Goal: Find specific page/section: Find specific page/section

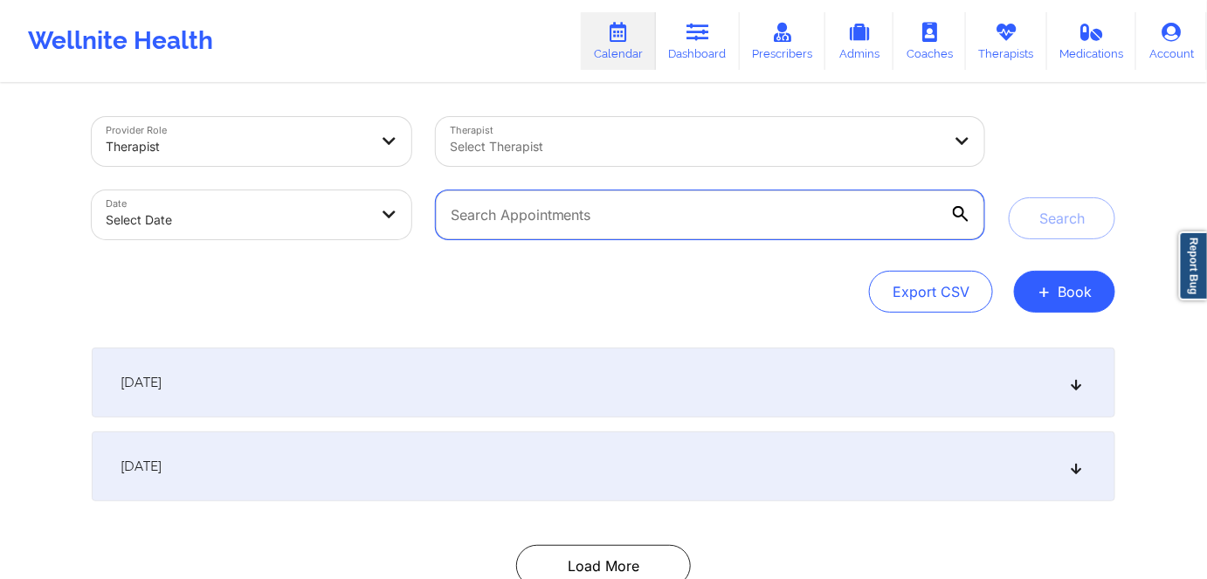
click at [568, 219] on input "text" at bounding box center [710, 214] width 548 height 49
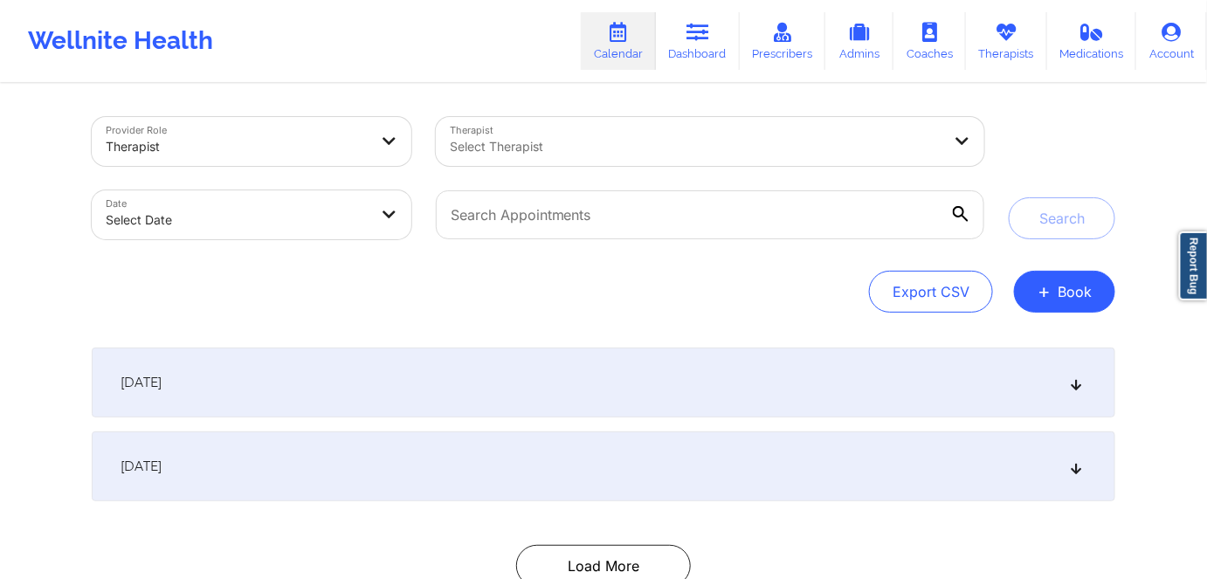
click at [260, 228] on body "Wellnite Health Calendar Dashboard Prescribers Admins Coaches Therapists Medica…" at bounding box center [603, 289] width 1207 height 579
select select "2025-8"
select select "2025-9"
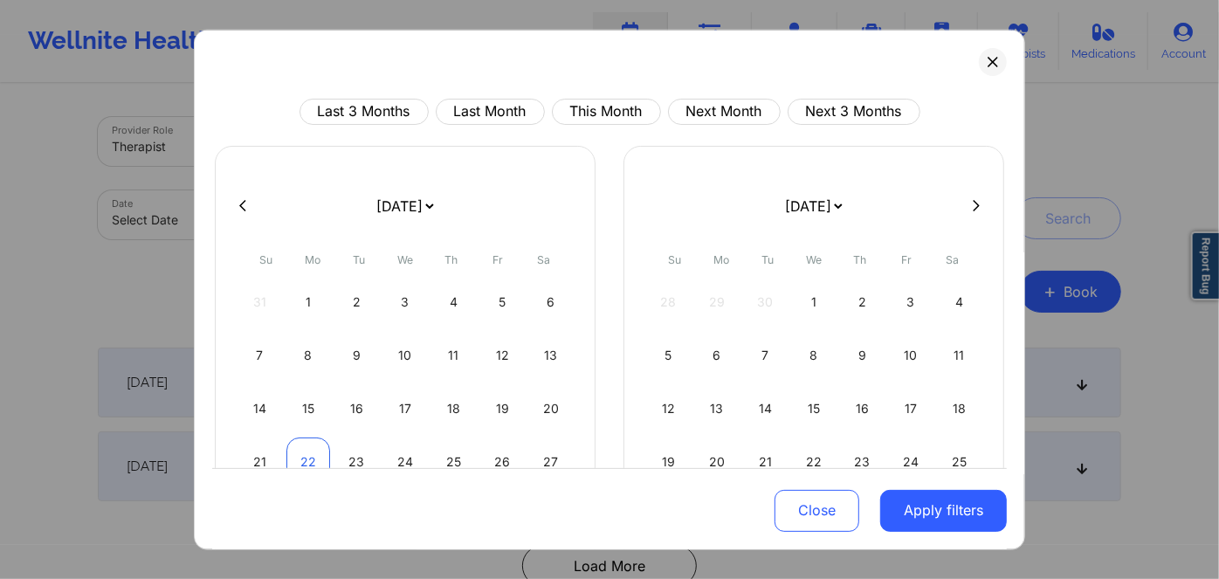
click at [302, 452] on div "22" at bounding box center [308, 461] width 45 height 49
select select "2025-8"
select select "2025-9"
select select "2025-8"
select select "2025-9"
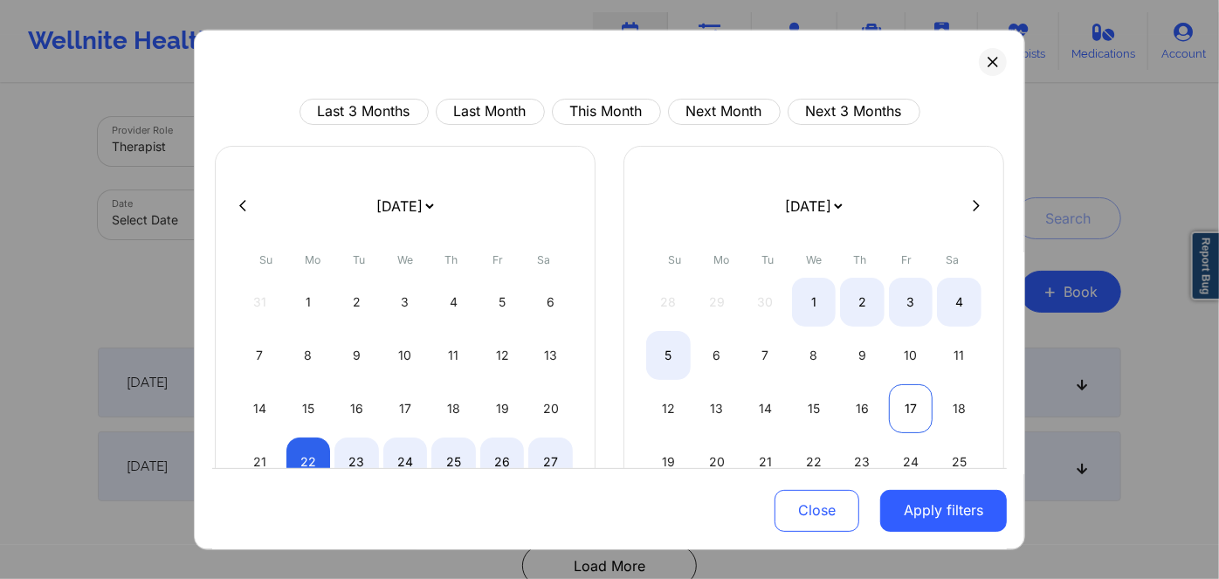
select select "2025-8"
select select "2025-9"
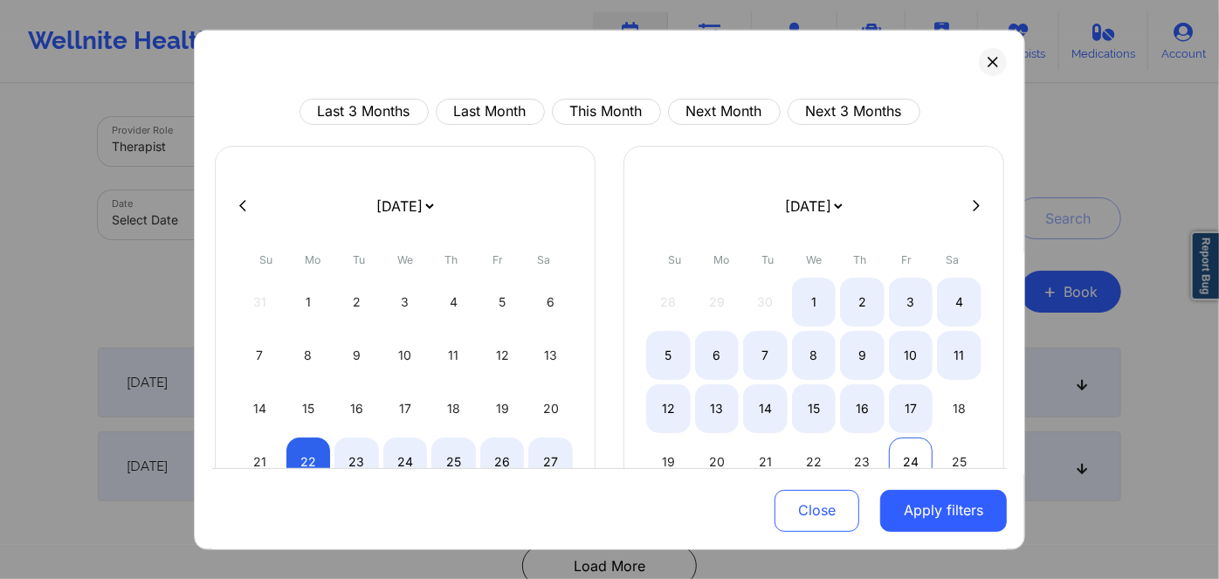
select select "2025-8"
select select "2025-9"
select select "2025-8"
select select "2025-9"
select select "2025-8"
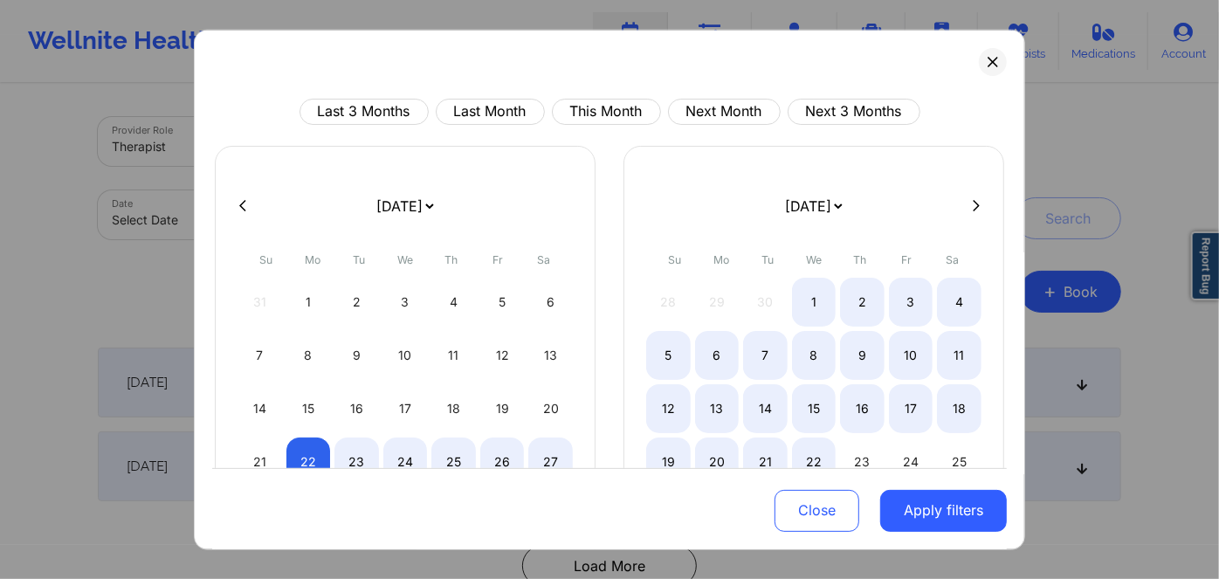
select select "2025-9"
drag, startPoint x: 992, startPoint y: 61, endPoint x: 914, endPoint y: 80, distance: 80.0
click at [991, 61] on button at bounding box center [993, 61] width 28 height 28
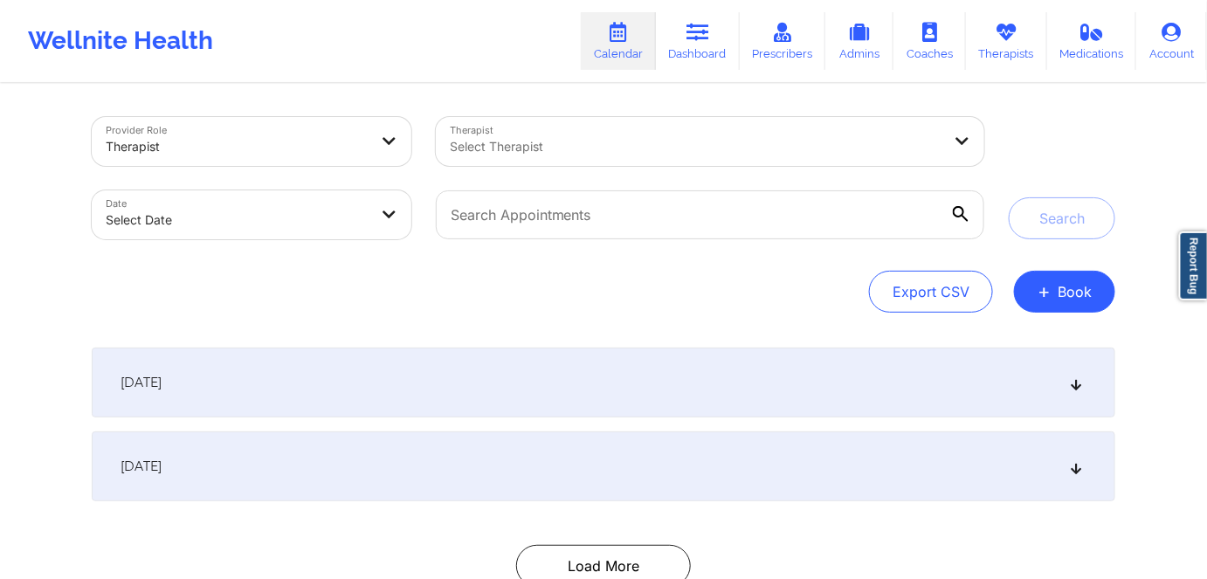
click at [326, 217] on body "Wellnite Health Calendar Dashboard Prescribers Admins Coaches Therapists Medica…" at bounding box center [603, 289] width 1207 height 579
select select "2025-8"
select select "2025-9"
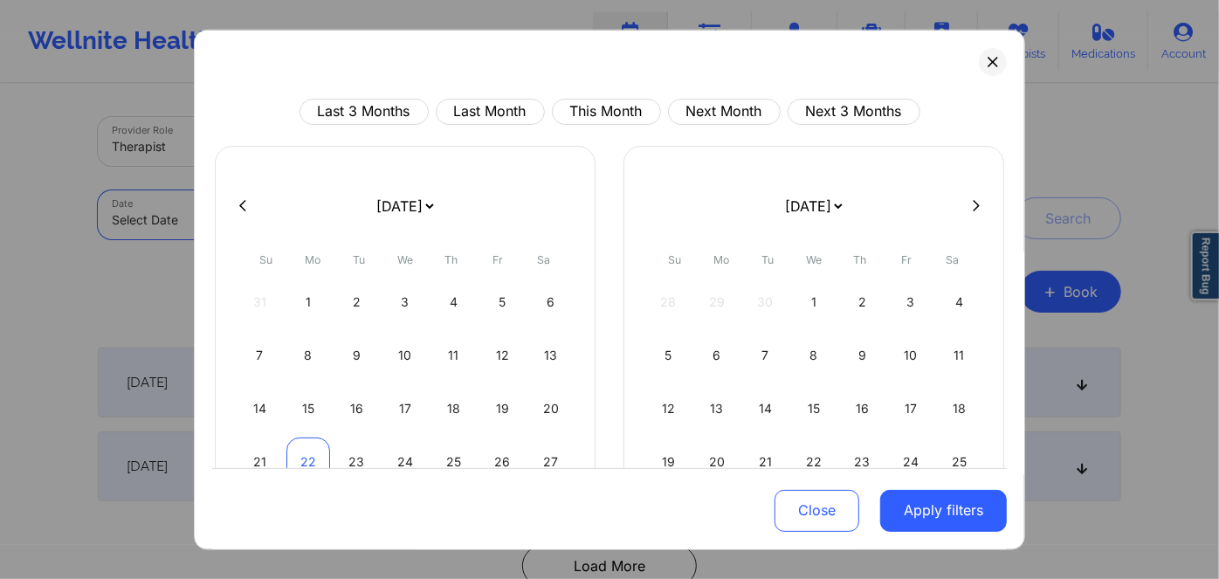
click at [304, 459] on div "22" at bounding box center [308, 461] width 45 height 49
select select "2025-8"
select select "2025-9"
select select "2025-8"
select select "2025-9"
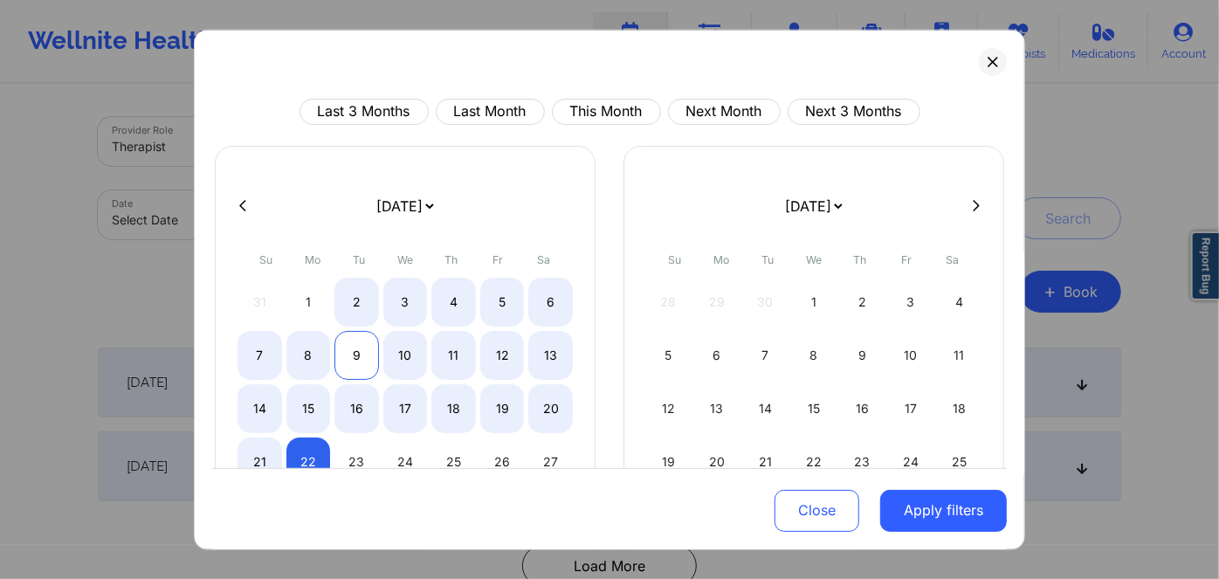
select select "2025-8"
select select "2025-9"
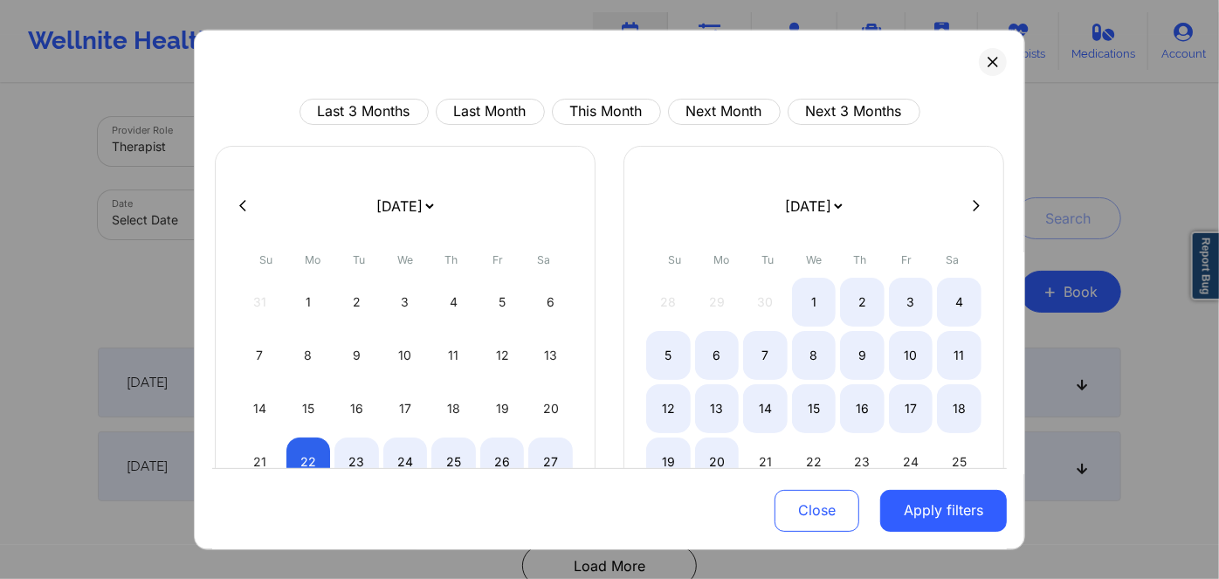
select select "2025-8"
select select "2025-9"
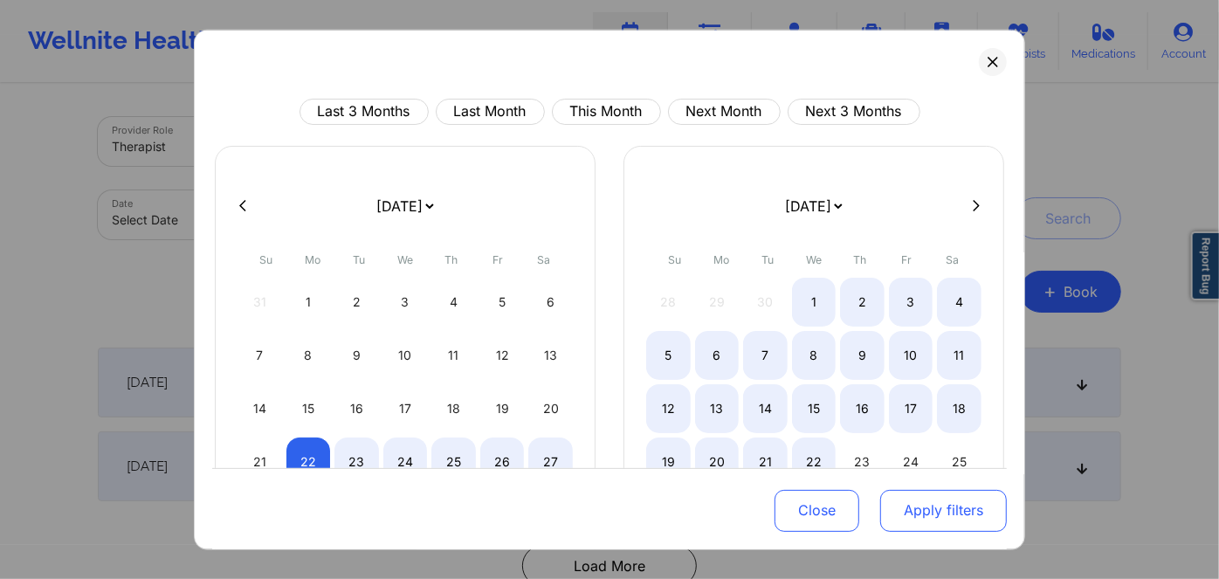
click at [945, 509] on button "Apply filters" at bounding box center [943, 511] width 127 height 42
click at [901, 520] on button "Apply filters" at bounding box center [943, 511] width 127 height 42
select select "2025-8"
select select "2025-9"
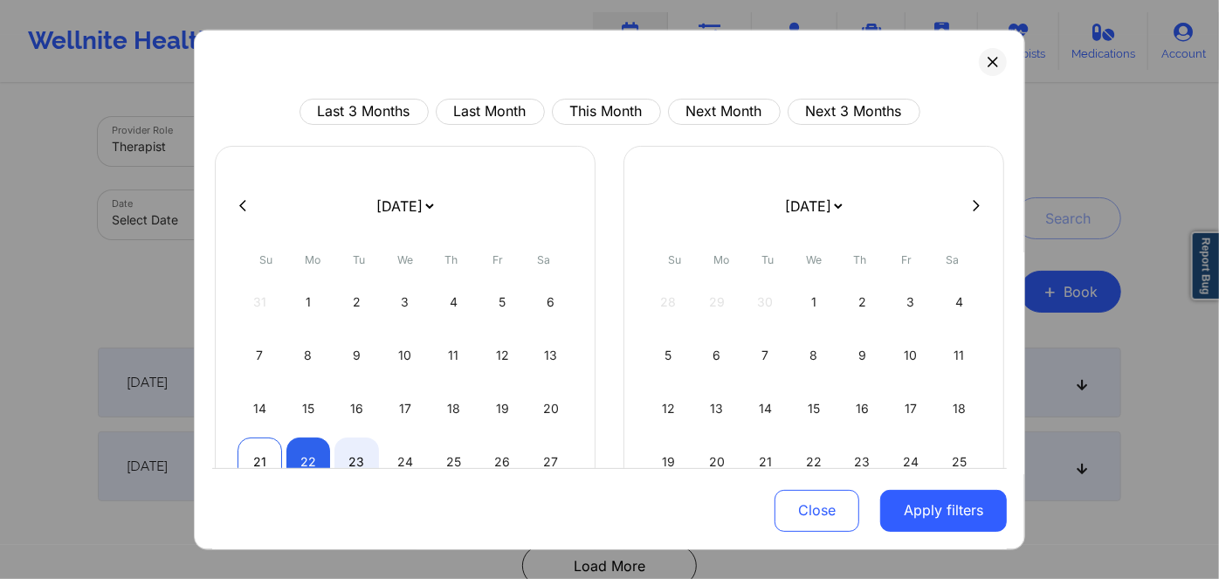
select select "2025-8"
select select "2025-9"
drag, startPoint x: 266, startPoint y: 450, endPoint x: 284, endPoint y: 451, distance: 17.5
click at [267, 450] on div "21" at bounding box center [259, 461] width 45 height 49
select select "2025-8"
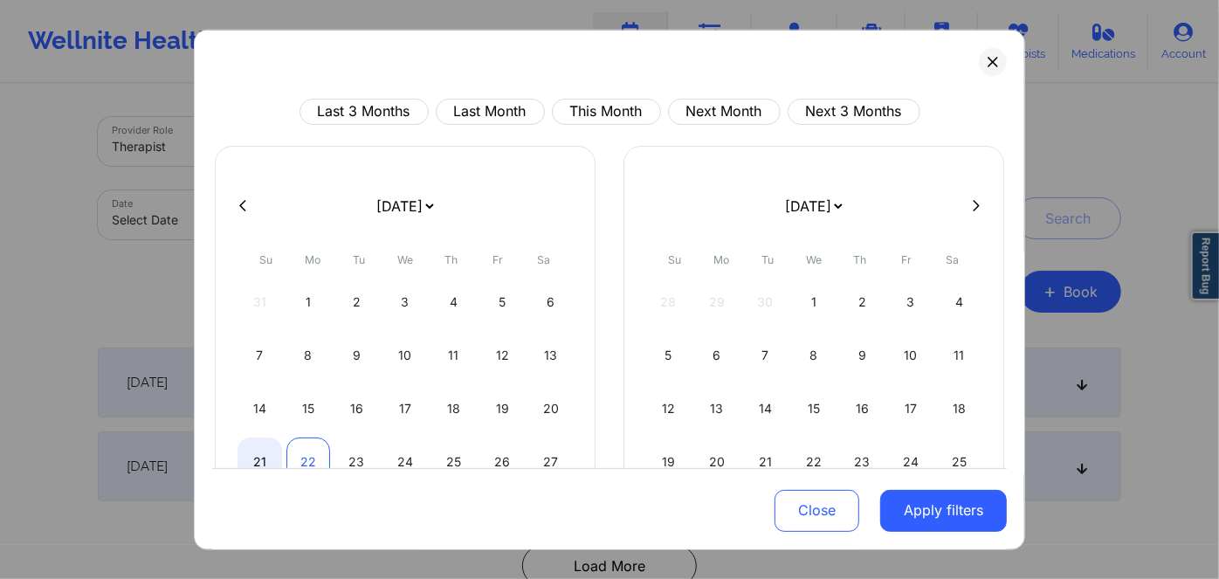
select select "2025-9"
click at [300, 448] on div "22" at bounding box center [308, 461] width 45 height 49
select select "2025-8"
select select "2025-9"
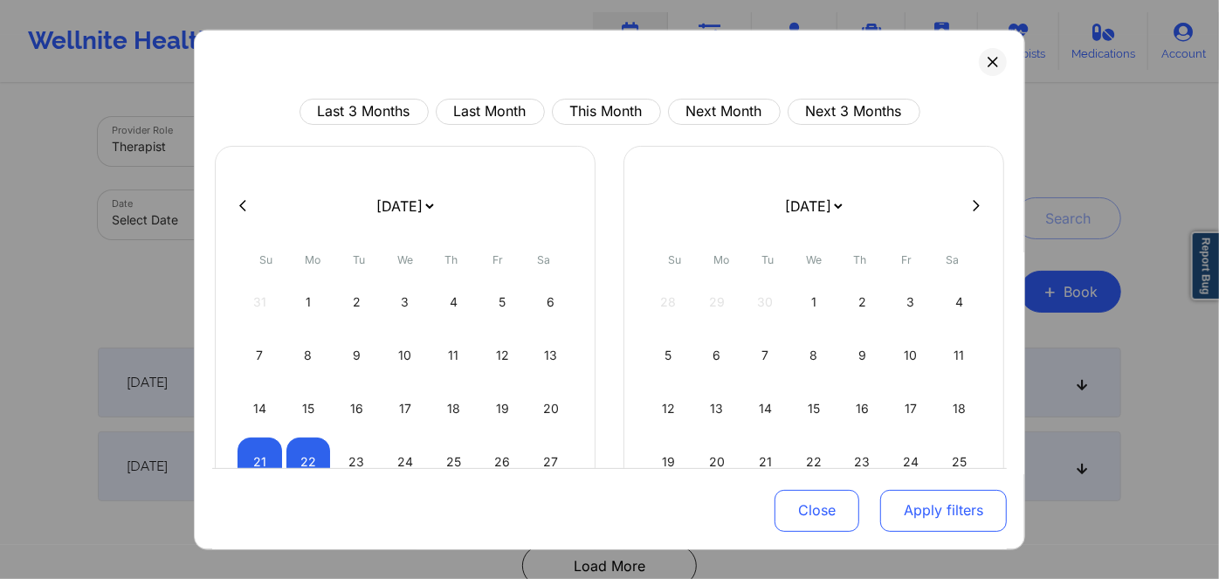
click at [905, 526] on button "Apply filters" at bounding box center [943, 511] width 127 height 42
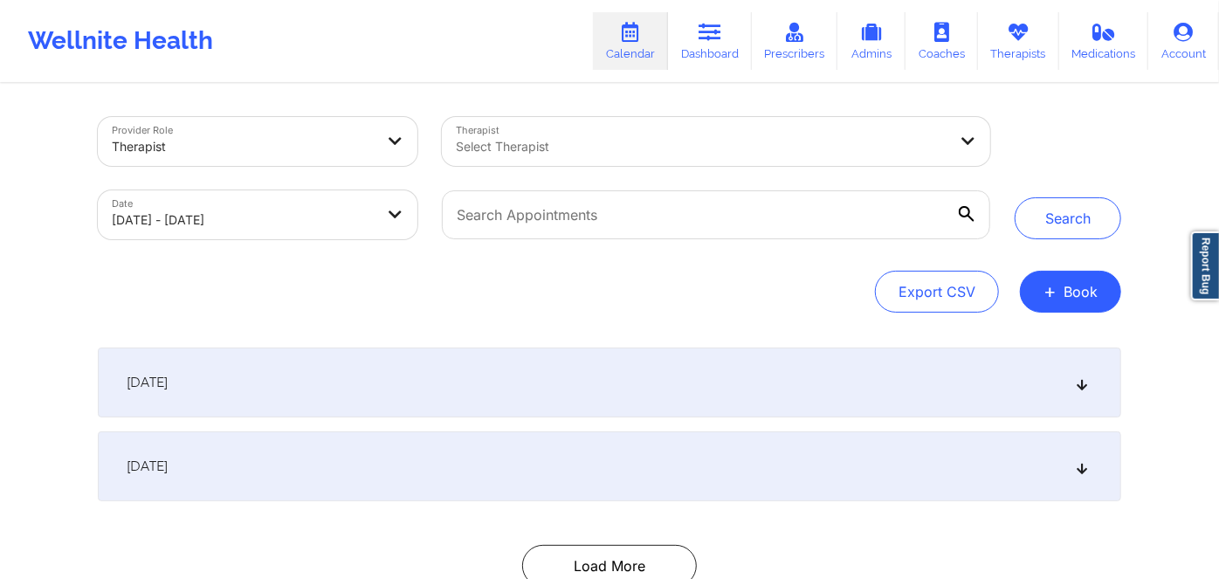
select select "2025-8"
select select "2025-9"
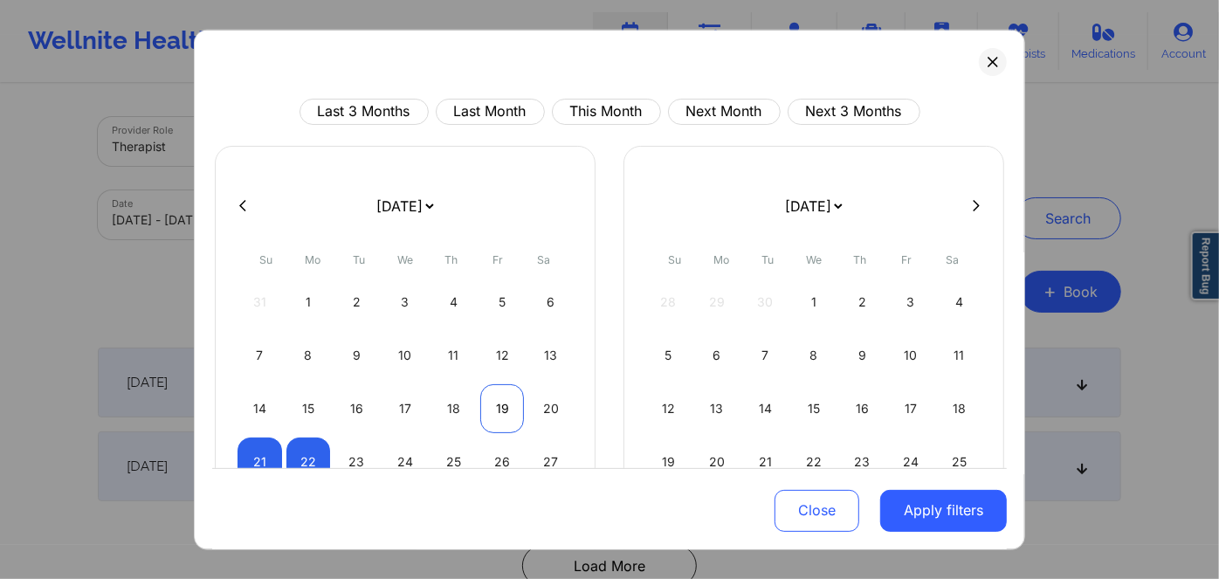
click at [500, 409] on div "19" at bounding box center [502, 407] width 45 height 49
select select "2025-8"
select select "2025-9"
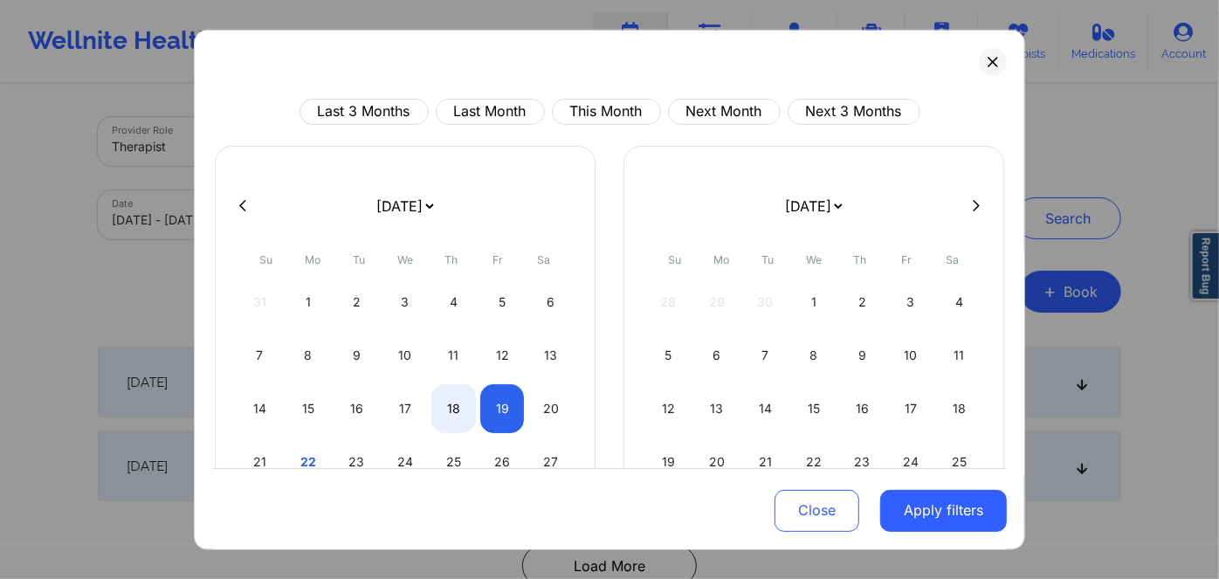
select select "2025-8"
select select "2025-9"
select select "2025-8"
select select "2025-9"
click at [307, 463] on div "22" at bounding box center [308, 461] width 45 height 49
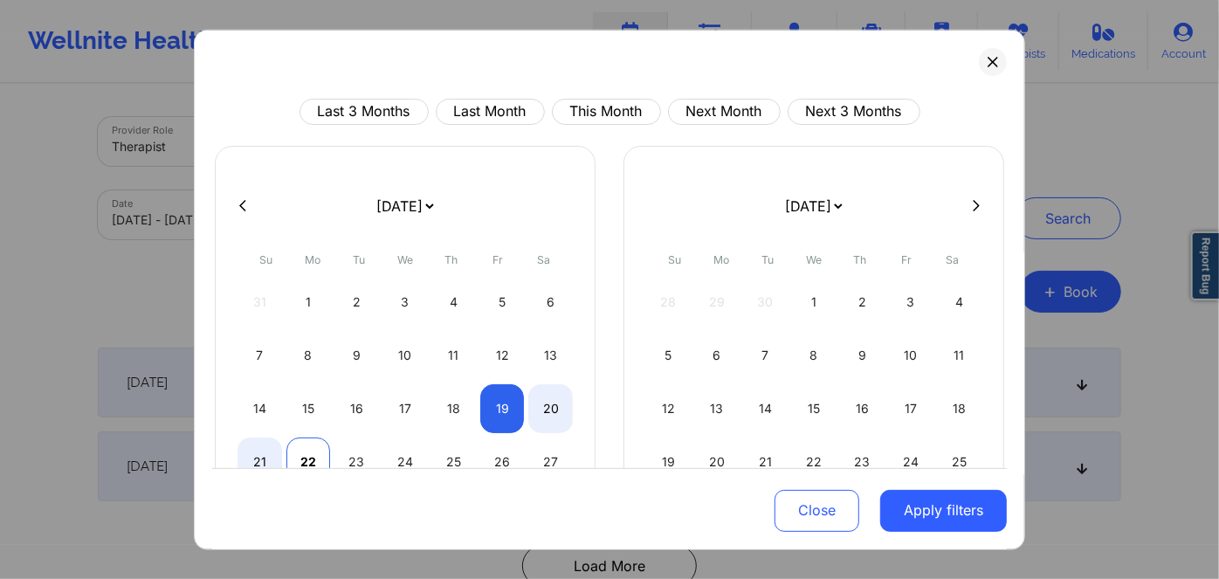
select select "2025-8"
select select "2025-9"
click at [310, 452] on div "22" at bounding box center [308, 461] width 45 height 49
select select "2025-8"
select select "2025-9"
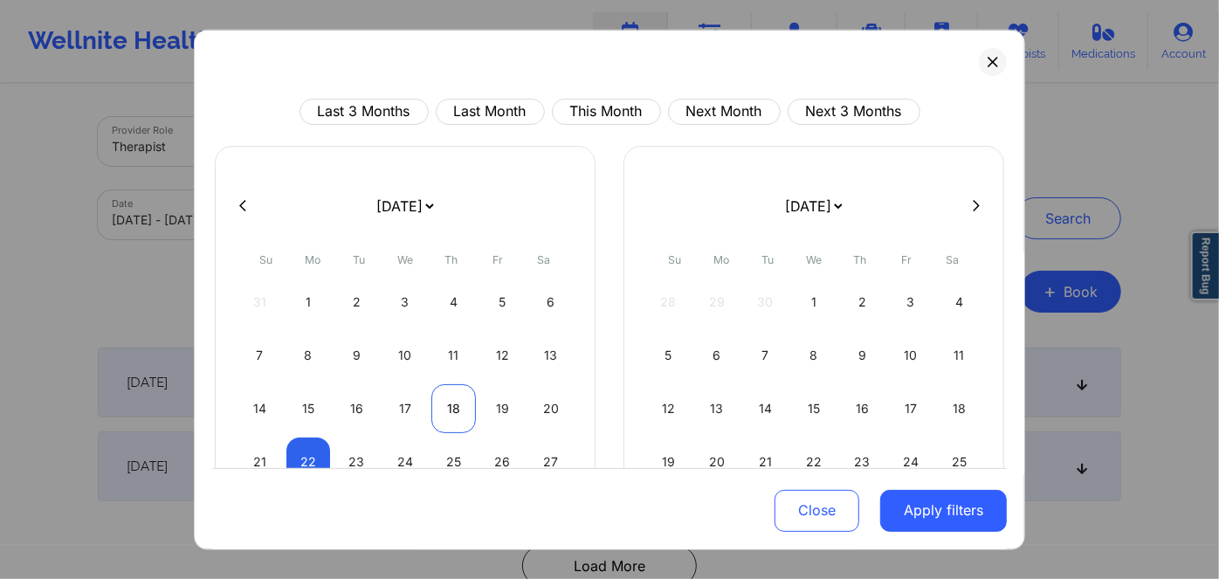
select select "2025-8"
select select "2025-9"
select select "2025-8"
select select "2025-9"
select select "2025-8"
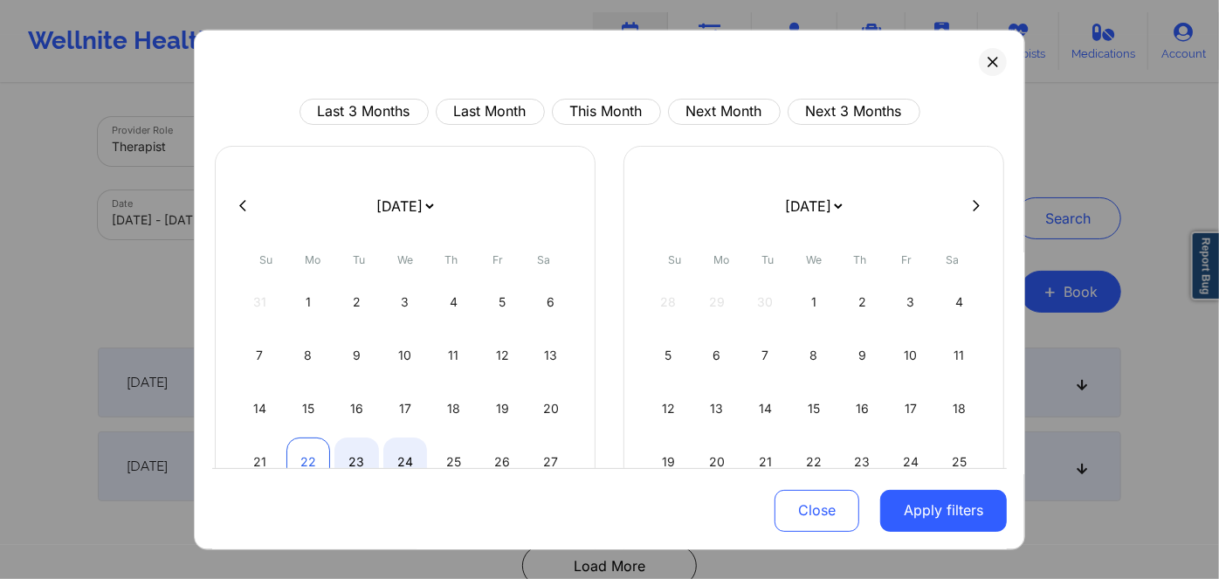
select select "2025-9"
click at [296, 454] on div "22" at bounding box center [308, 461] width 45 height 49
select select "2025-8"
select select "2025-9"
click at [296, 454] on div "22" at bounding box center [308, 461] width 45 height 49
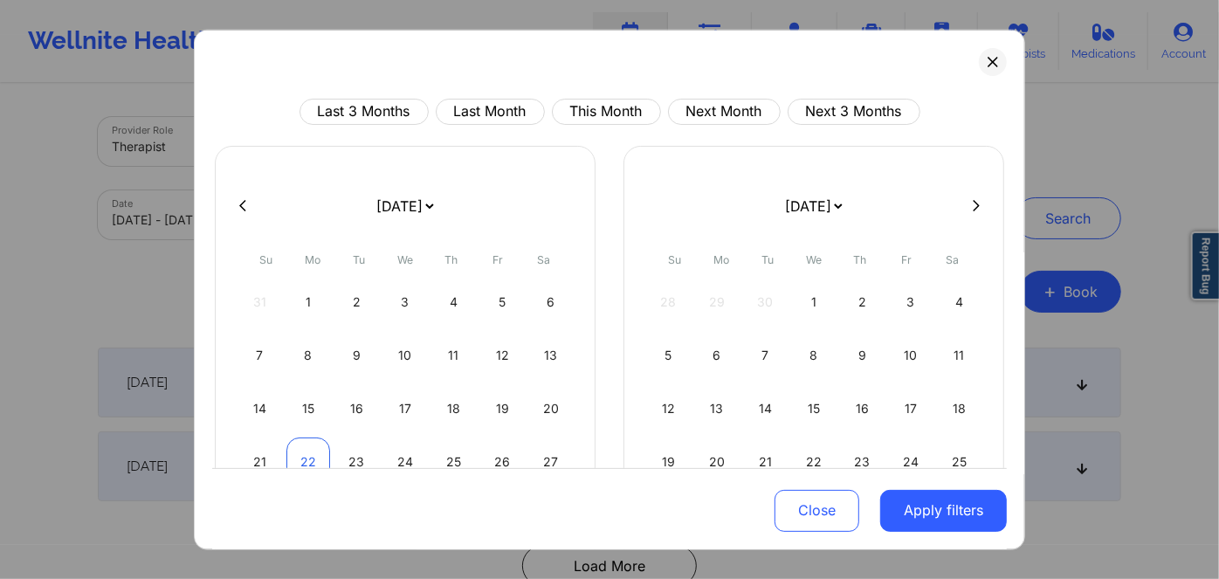
select select "2025-8"
select select "2025-9"
select select "2025-8"
select select "2025-9"
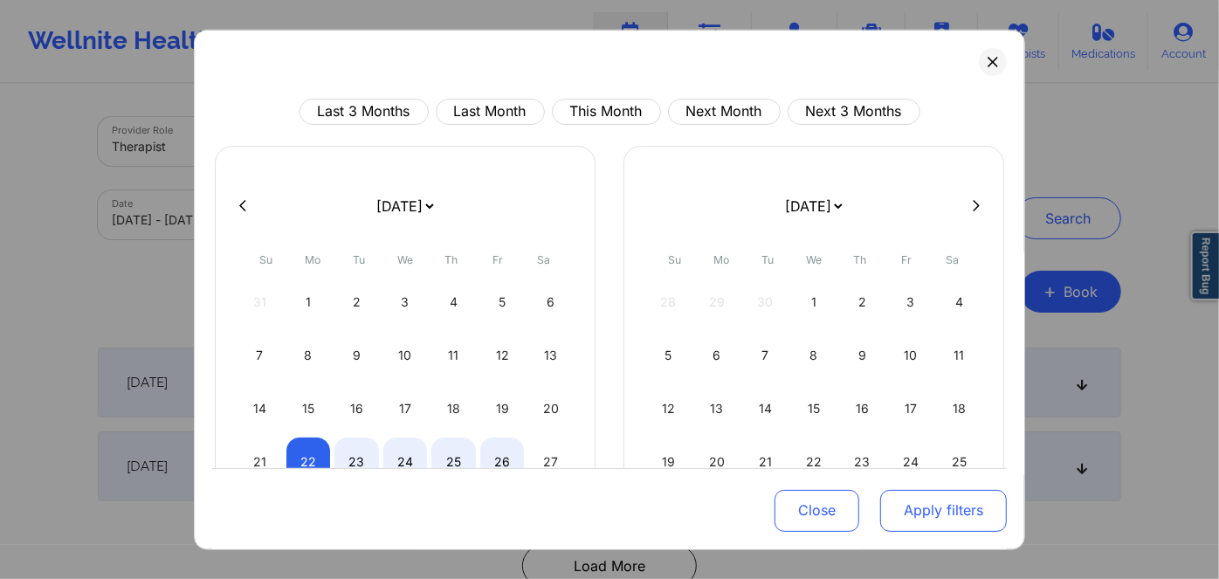
click at [939, 506] on button "Apply filters" at bounding box center [943, 511] width 127 height 42
click at [936, 513] on button "Apply filters" at bounding box center [943, 511] width 127 height 42
drag, startPoint x: 926, startPoint y: 511, endPoint x: 905, endPoint y: 512, distance: 21.0
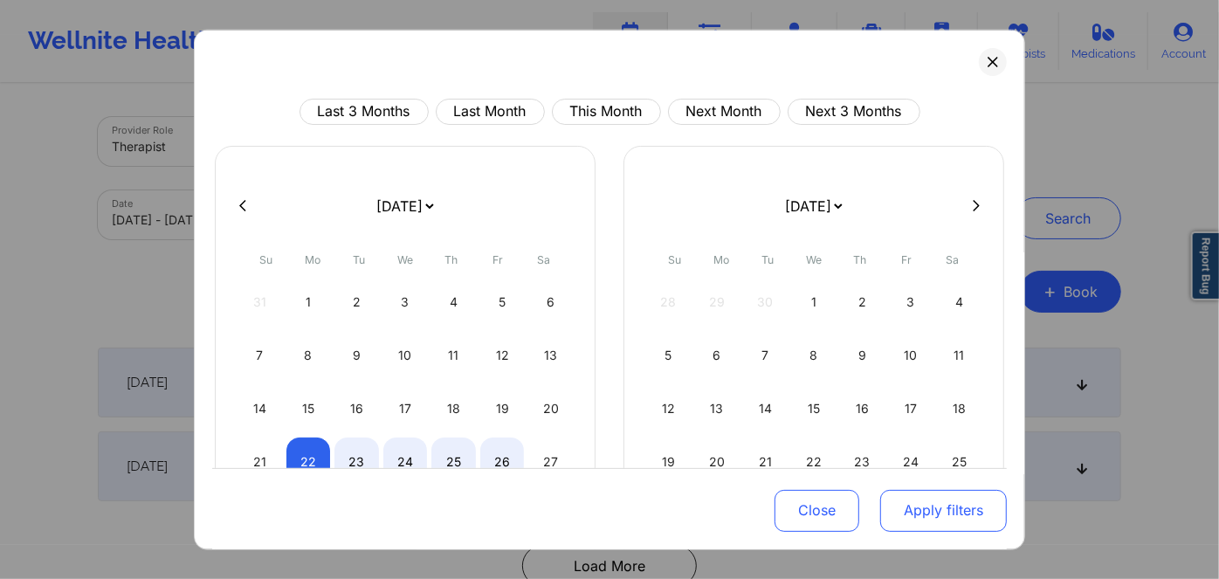
click at [925, 512] on button "Apply filters" at bounding box center [943, 511] width 127 height 42
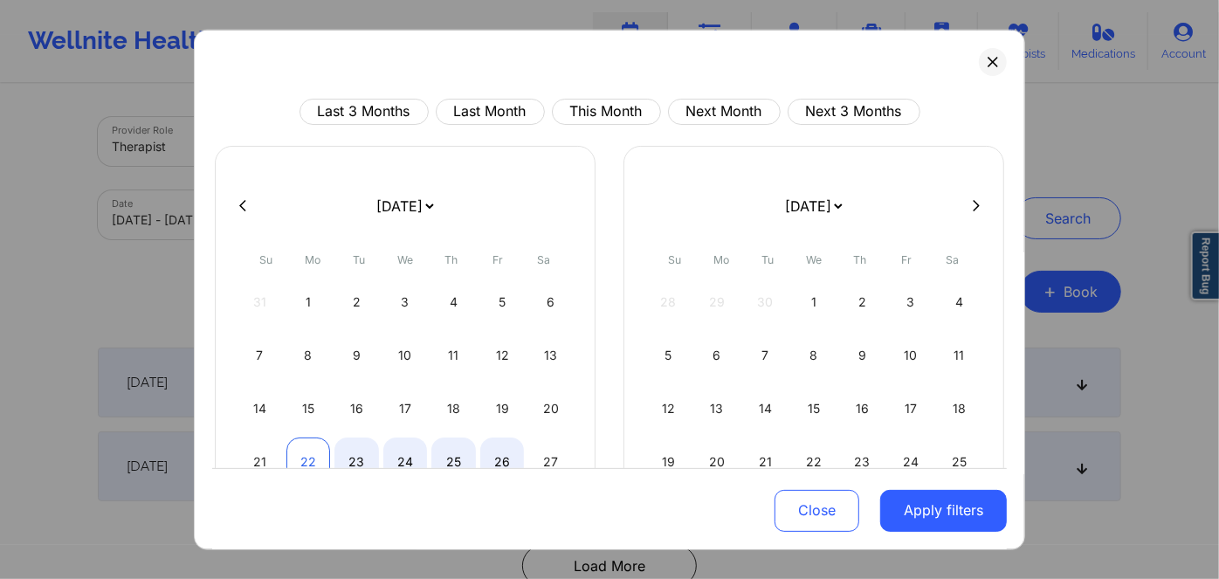
select select "2025-8"
select select "2025-9"
click at [297, 456] on div "22" at bounding box center [308, 461] width 45 height 49
select select "2025-8"
select select "2025-9"
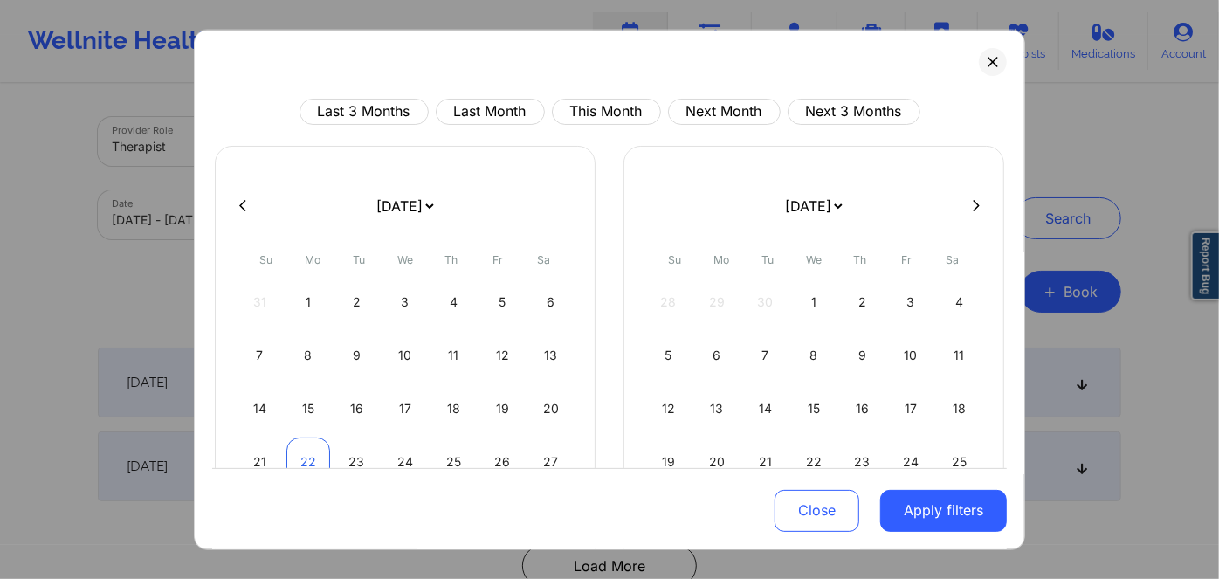
click at [297, 456] on div "22" at bounding box center [308, 461] width 45 height 49
select select "2025-8"
select select "2025-9"
click at [314, 441] on div "22" at bounding box center [308, 461] width 45 height 49
select select "2025-8"
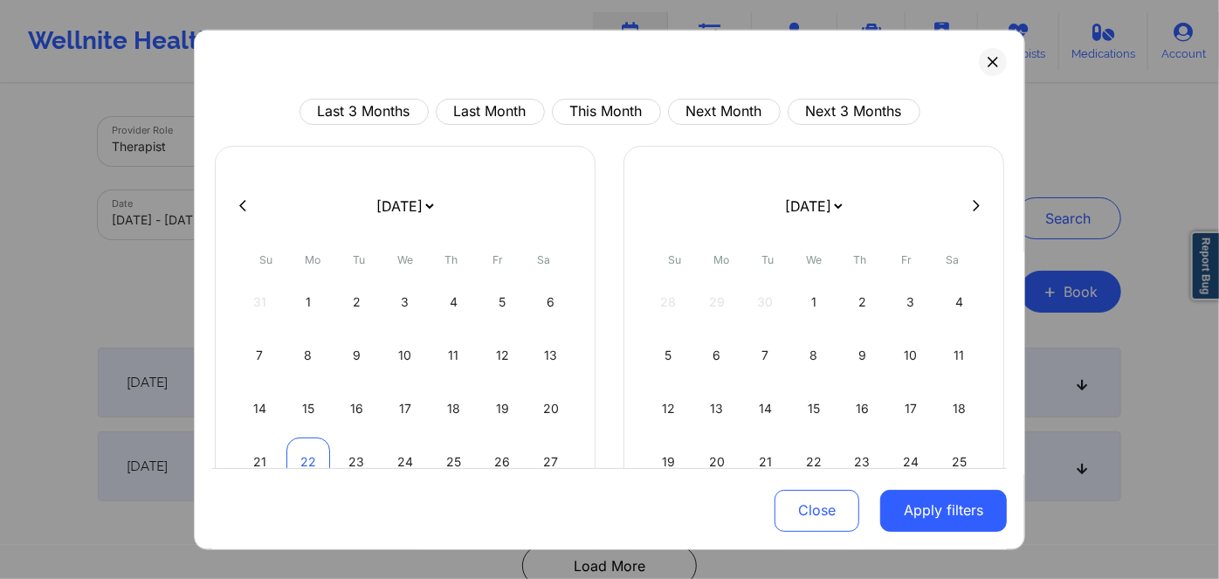
select select "2025-9"
click at [314, 444] on div "22" at bounding box center [308, 461] width 45 height 49
select select "2025-8"
select select "2025-9"
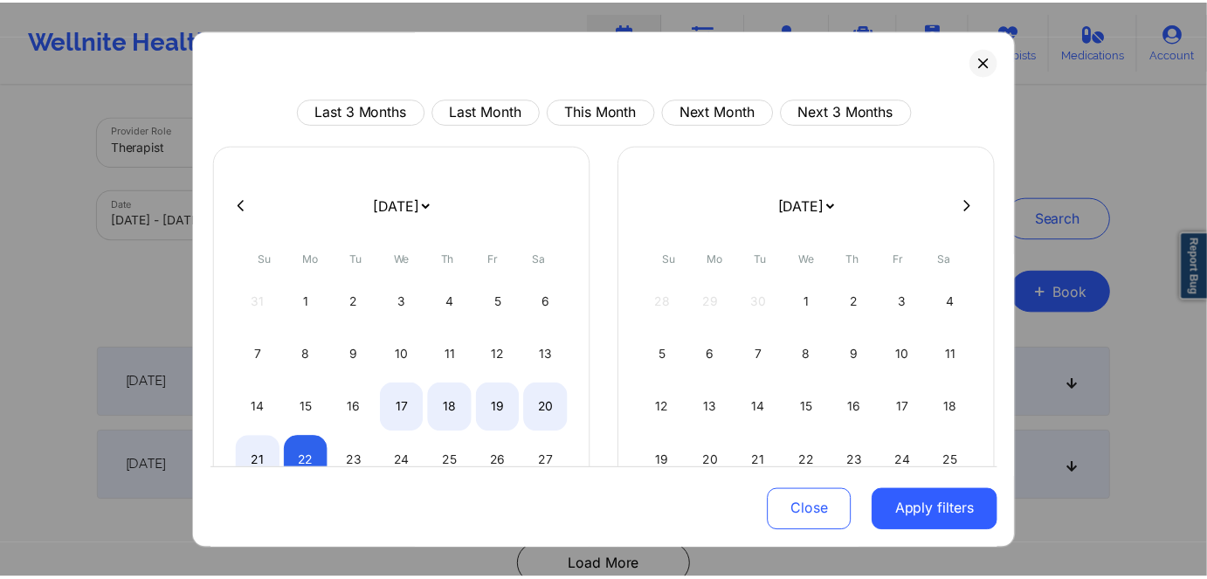
scroll to position [123, 0]
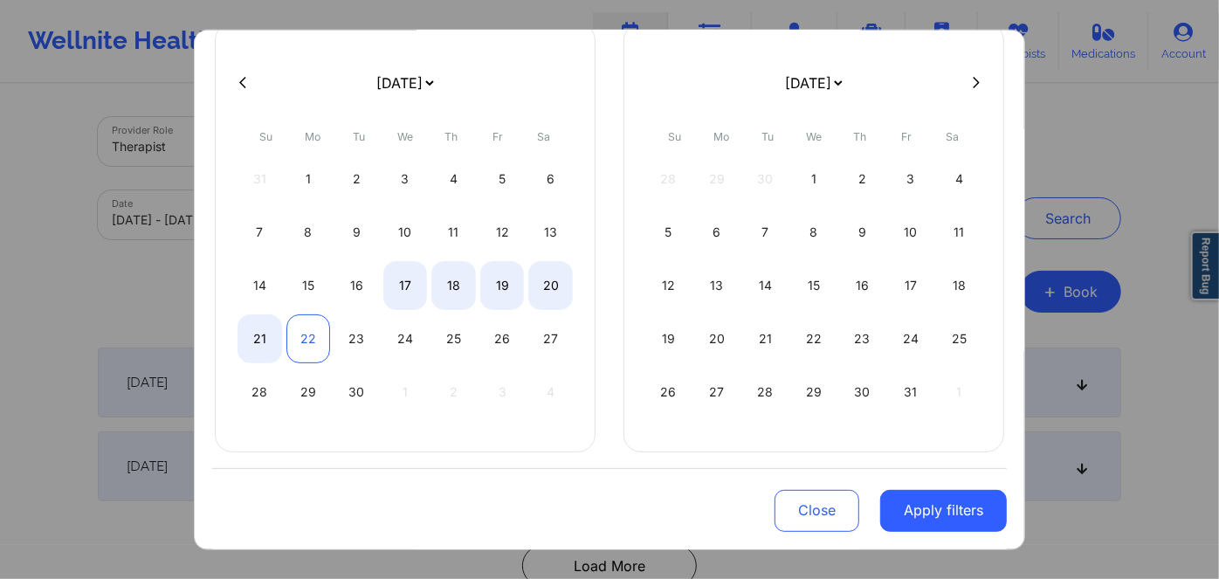
select select "2025-8"
select select "2025-9"
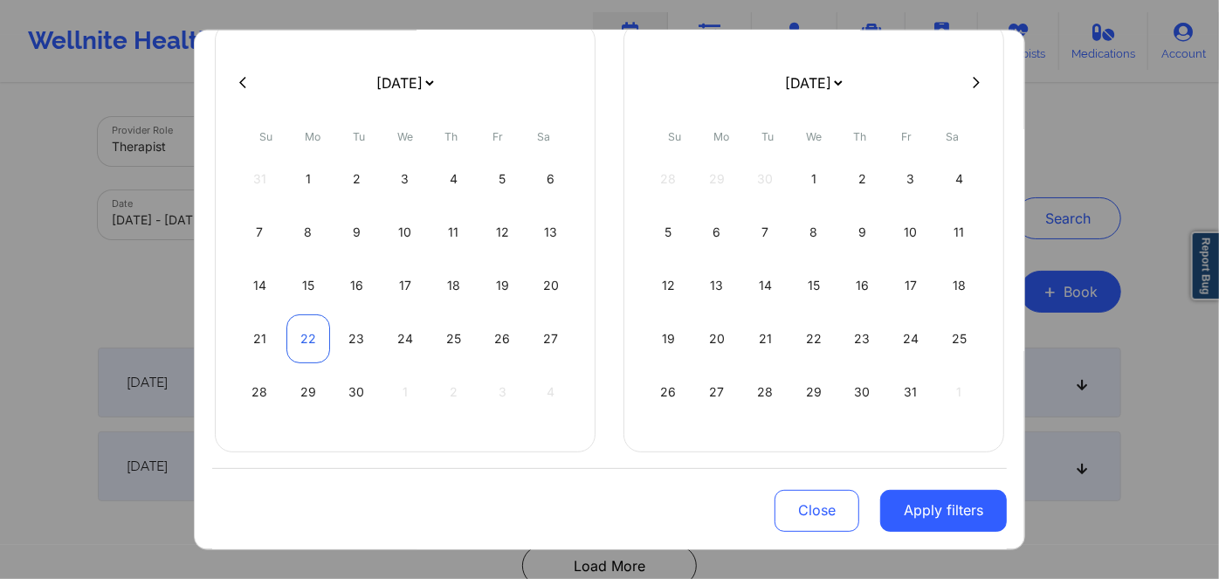
click at [300, 346] on div "22" at bounding box center [308, 337] width 45 height 49
select select "2025-8"
select select "2025-9"
click at [300, 346] on div "22" at bounding box center [308, 337] width 45 height 49
select select "2025-8"
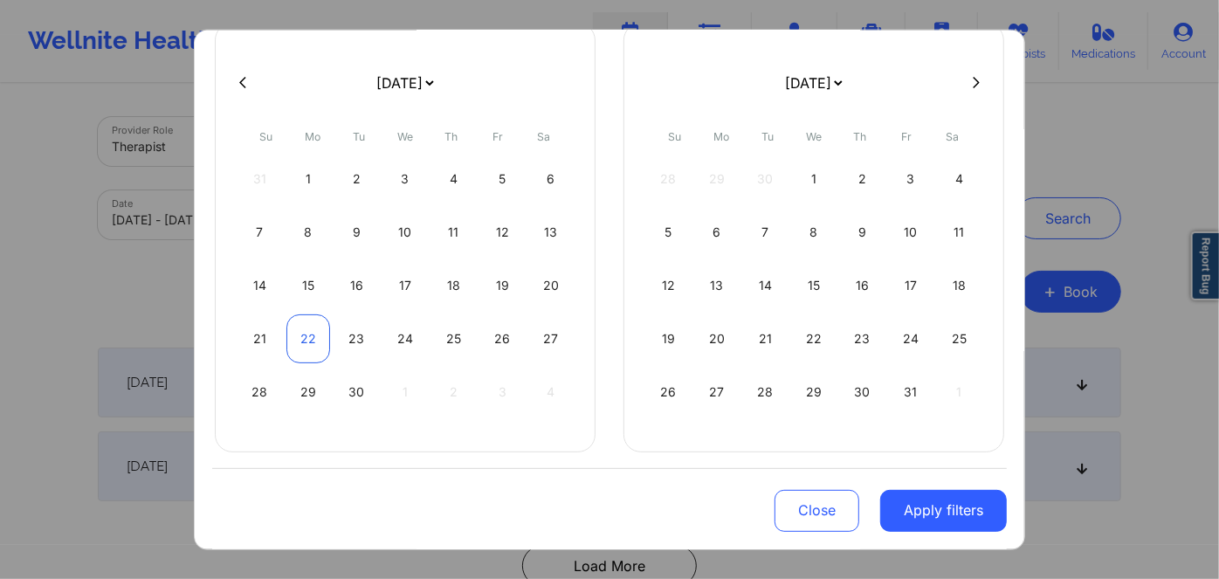
select select "2025-9"
select select "2025-8"
select select "2025-9"
click at [302, 329] on div "22" at bounding box center [308, 337] width 45 height 49
select select "2025-8"
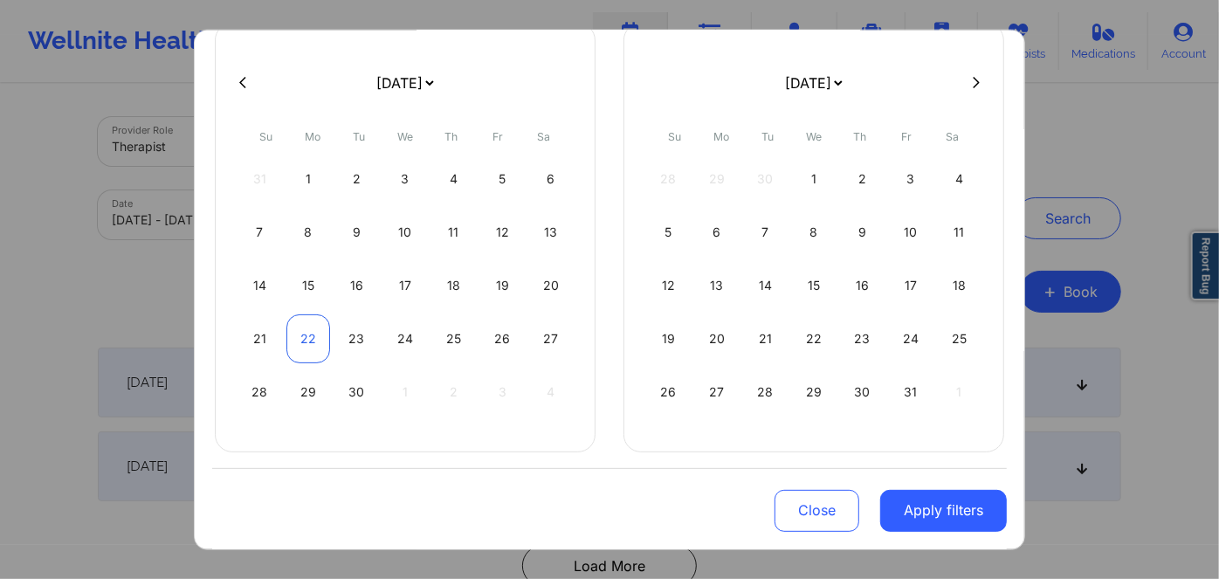
select select "2025-9"
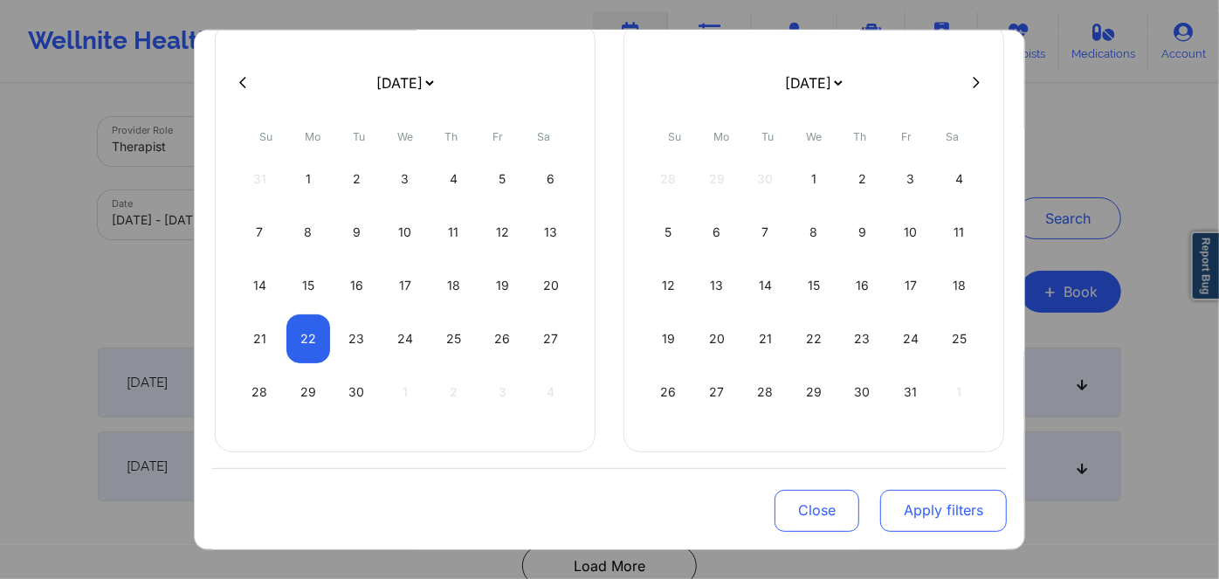
click at [915, 524] on button "Apply filters" at bounding box center [943, 511] width 127 height 42
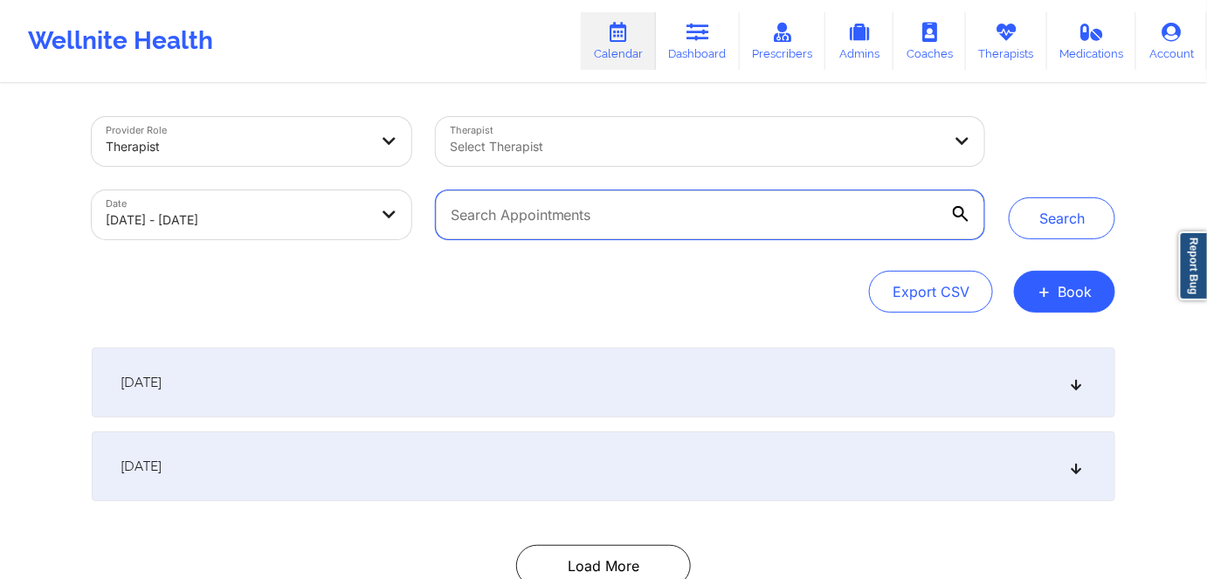
click at [554, 205] on input "text" at bounding box center [710, 214] width 548 height 49
drag, startPoint x: 491, startPoint y: 212, endPoint x: 403, endPoint y: 215, distance: 88.2
click at [403, 215] on div "Provider Role Therapist Therapist Select Therapist Date [DATE] - [DATE] [PERSON…" at bounding box center [537, 178] width 917 height 147
paste input "[PERSON_NAME]"
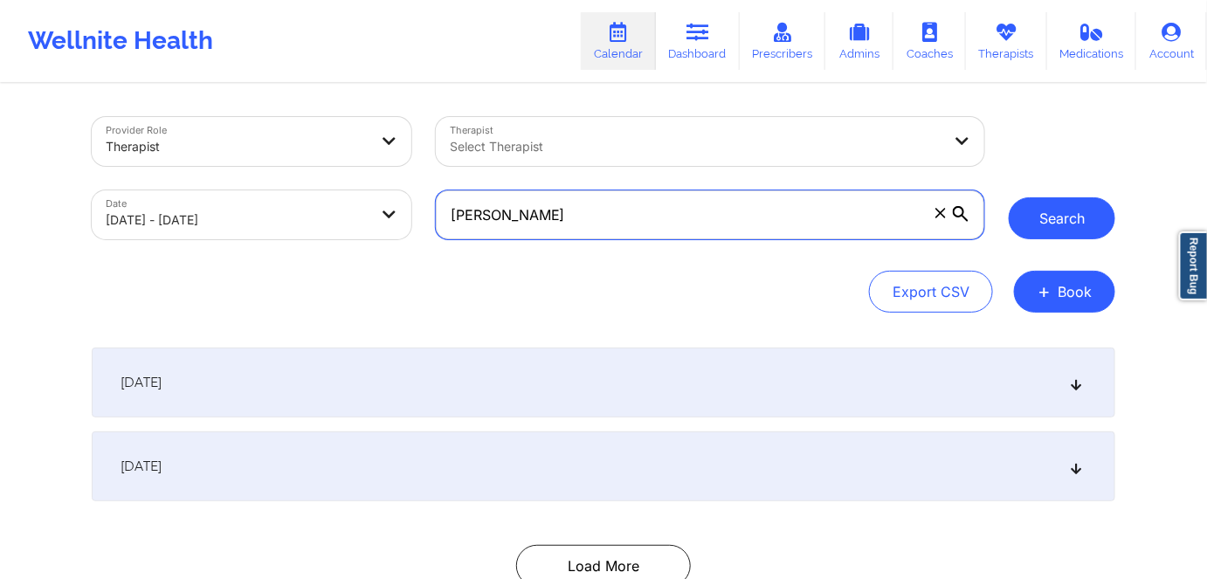
type input "[PERSON_NAME]"
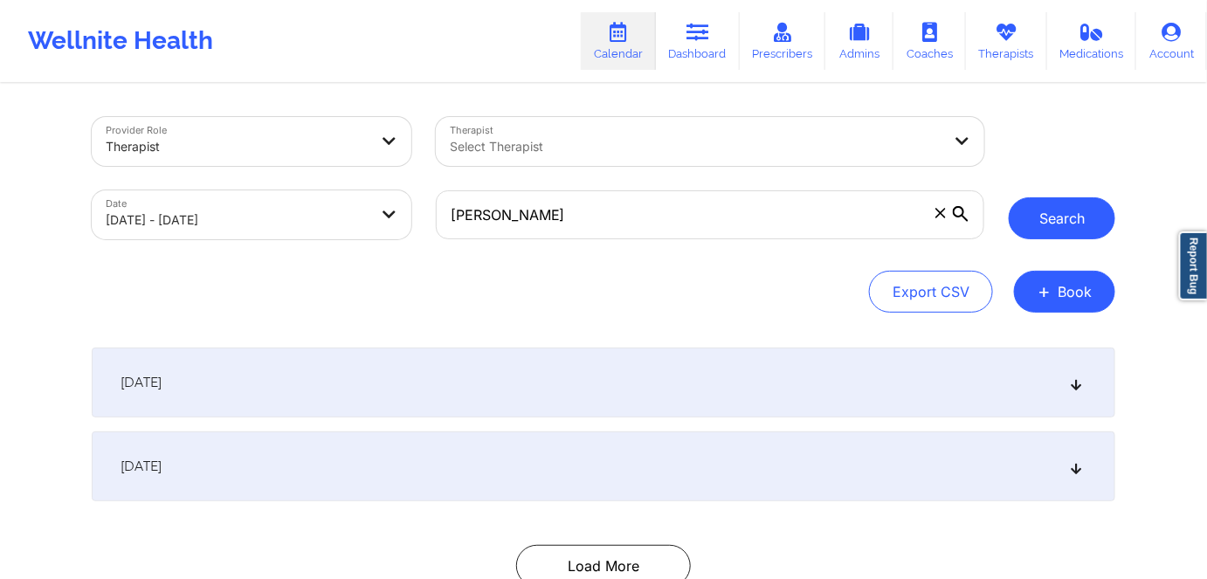
click at [1081, 218] on button "Search" at bounding box center [1061, 218] width 107 height 42
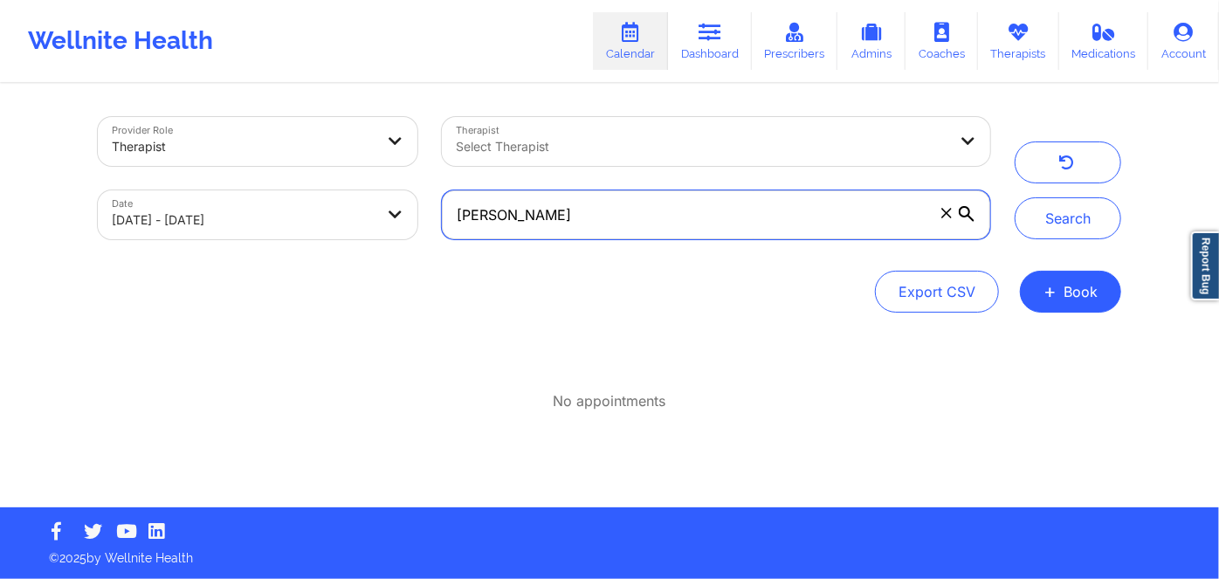
drag, startPoint x: 615, startPoint y: 217, endPoint x: 436, endPoint y: 217, distance: 179.0
click at [436, 217] on div "[PERSON_NAME]" at bounding box center [716, 214] width 573 height 73
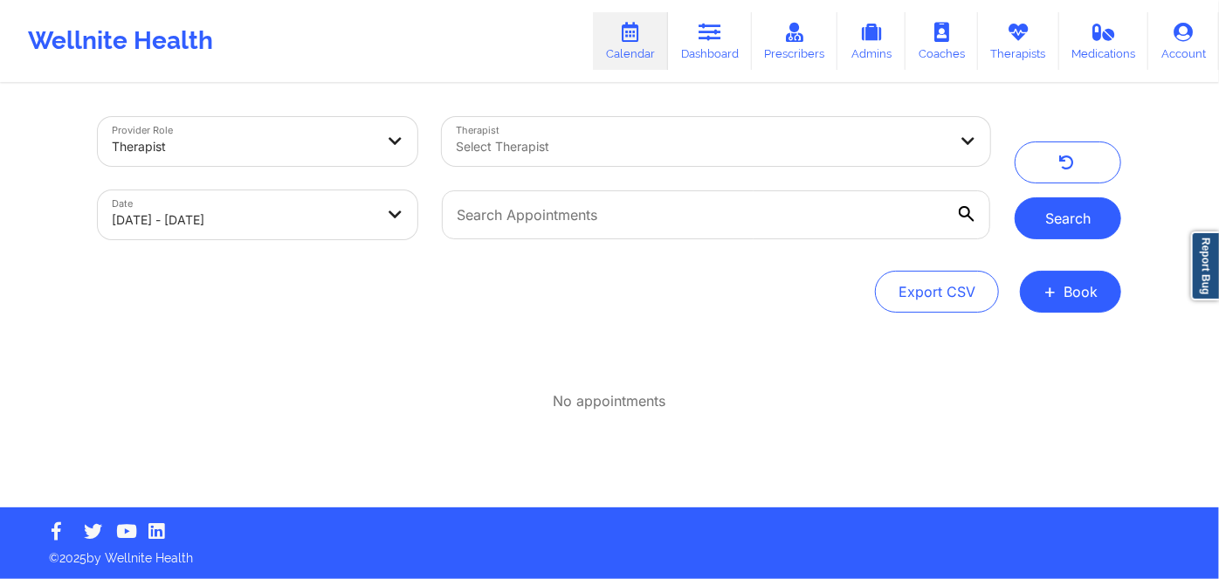
click at [1074, 211] on button "Search" at bounding box center [1068, 218] width 107 height 42
click at [1094, 214] on button "Search" at bounding box center [1068, 218] width 107 height 42
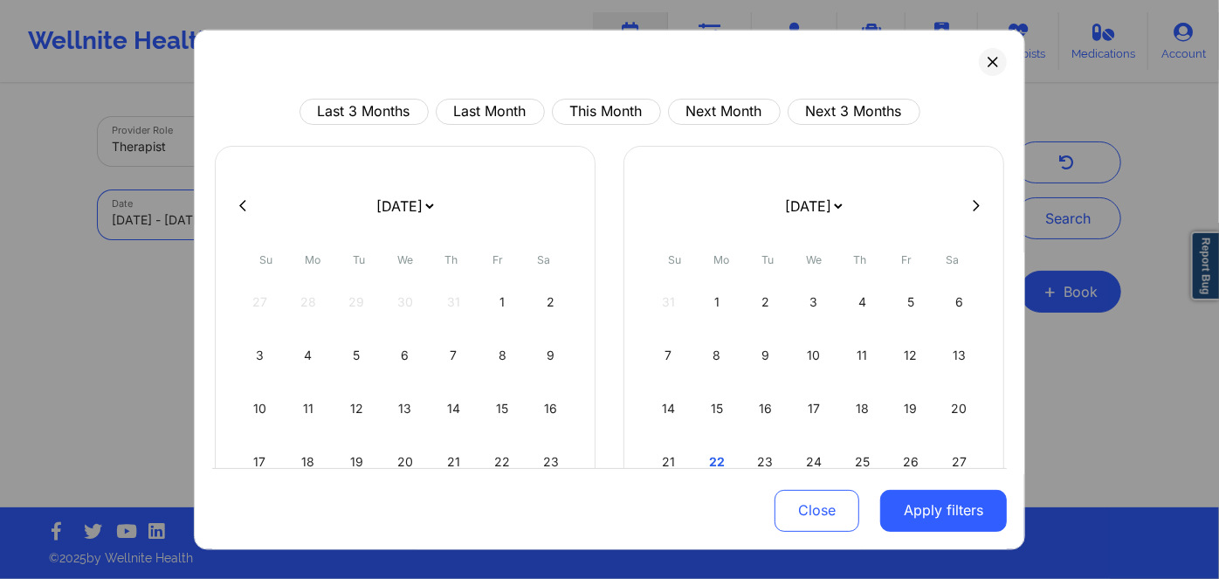
click at [305, 217] on body "Wellnite Health Calendar Dashboard Prescribers Admins Coaches Therapists Medica…" at bounding box center [609, 289] width 1219 height 579
select select "2025-8"
select select "2025-9"
click at [501, 401] on div "19" at bounding box center [502, 407] width 45 height 49
select select "2025-8"
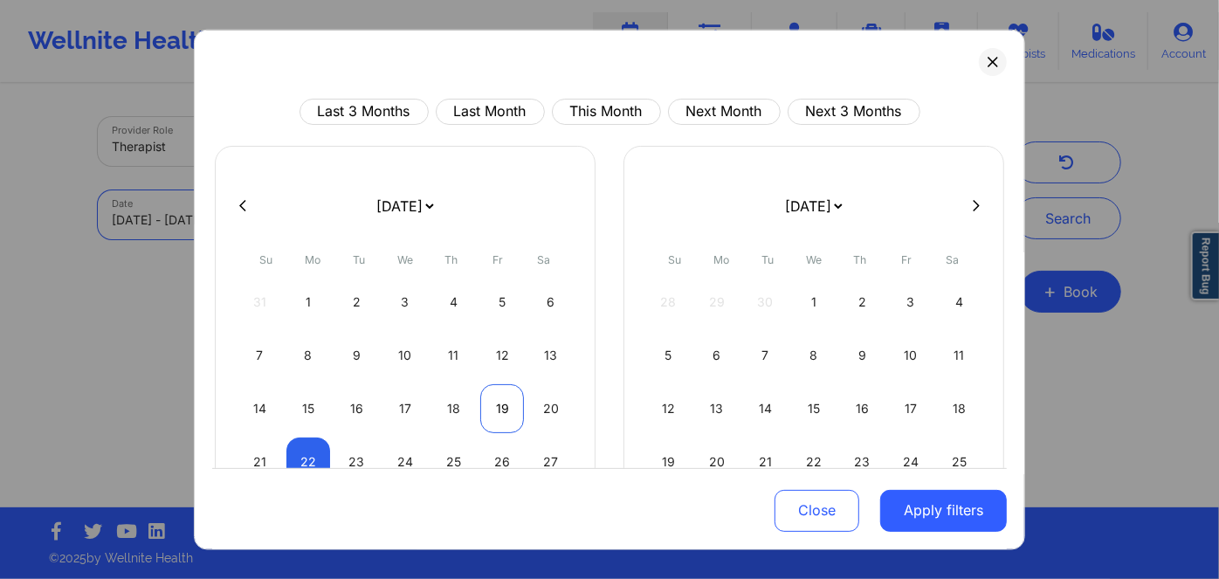
select select "2025-9"
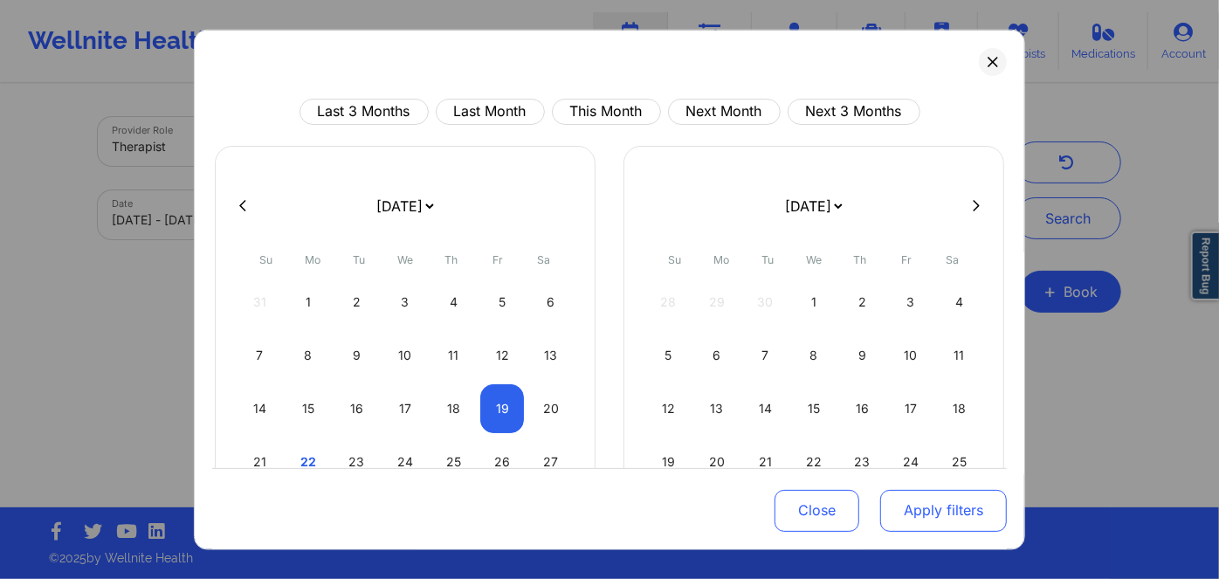
select select "2025-8"
select select "2025-9"
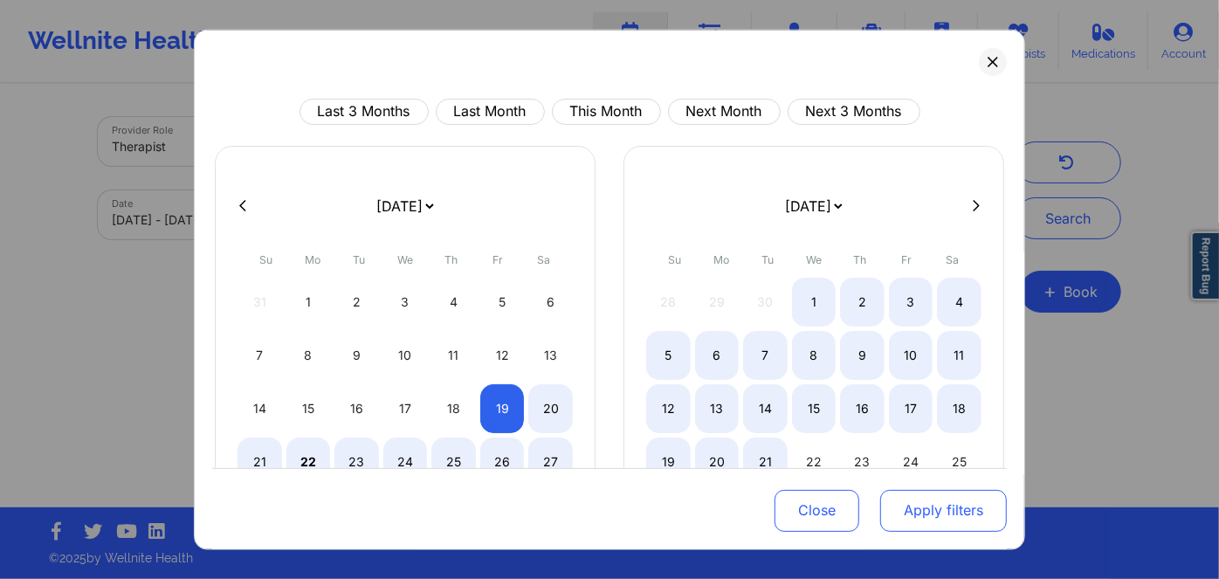
click at [929, 510] on button "Apply filters" at bounding box center [943, 511] width 127 height 42
click at [928, 513] on button "Apply filters" at bounding box center [943, 511] width 127 height 42
select select "2025-8"
select select "2025-9"
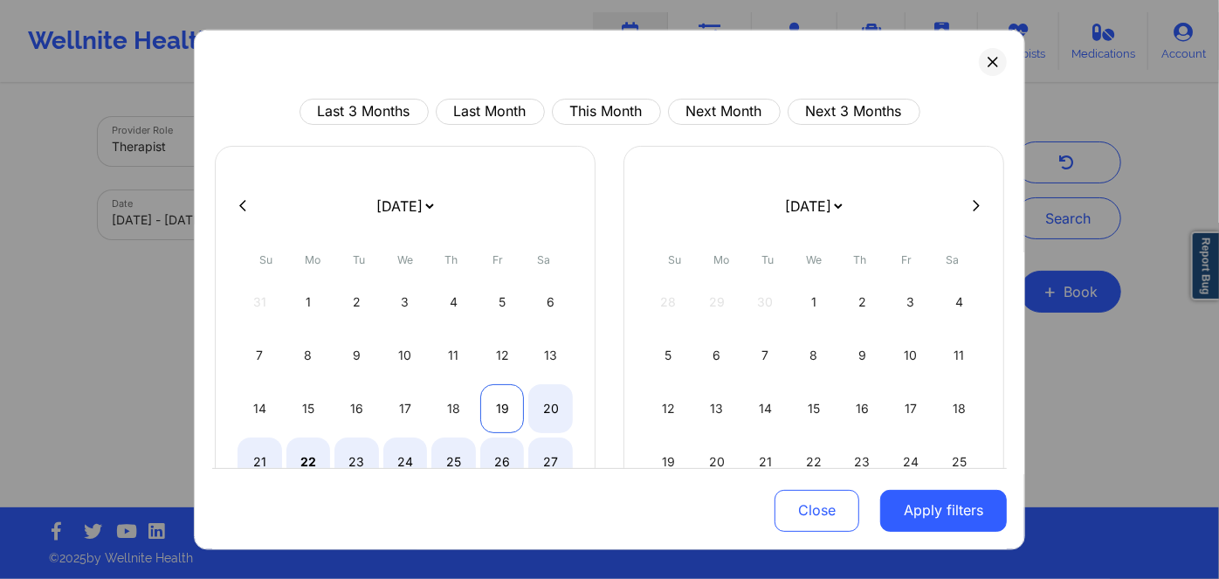
select select "2025-8"
select select "2025-9"
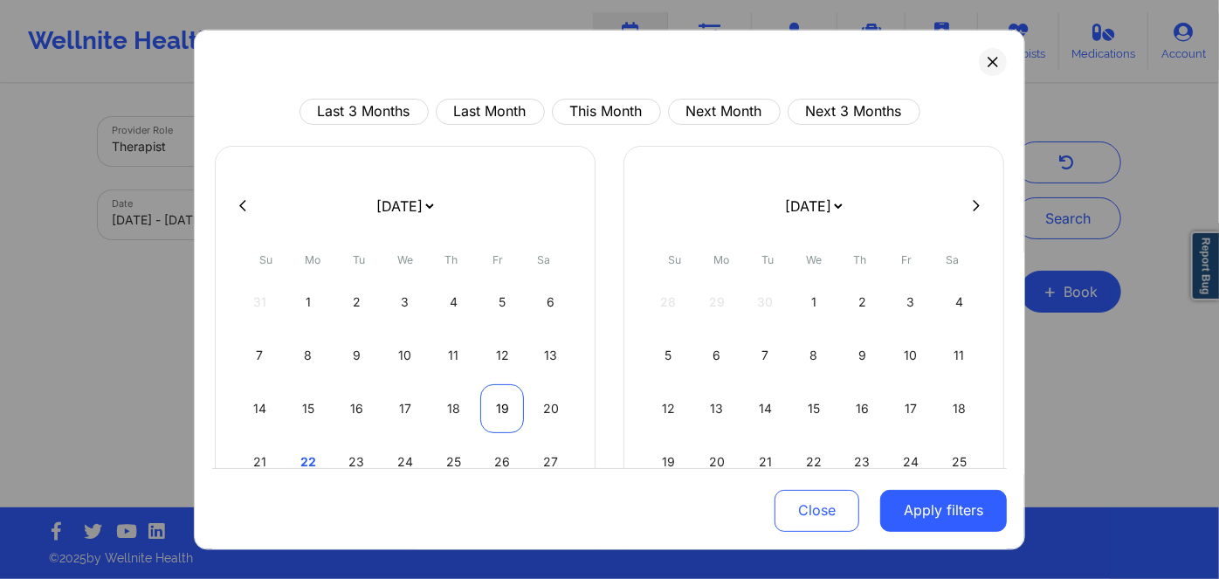
click at [498, 398] on div "19" at bounding box center [502, 407] width 45 height 49
select select "2025-8"
select select "2025-9"
click at [941, 508] on button "Apply filters" at bounding box center [943, 511] width 127 height 42
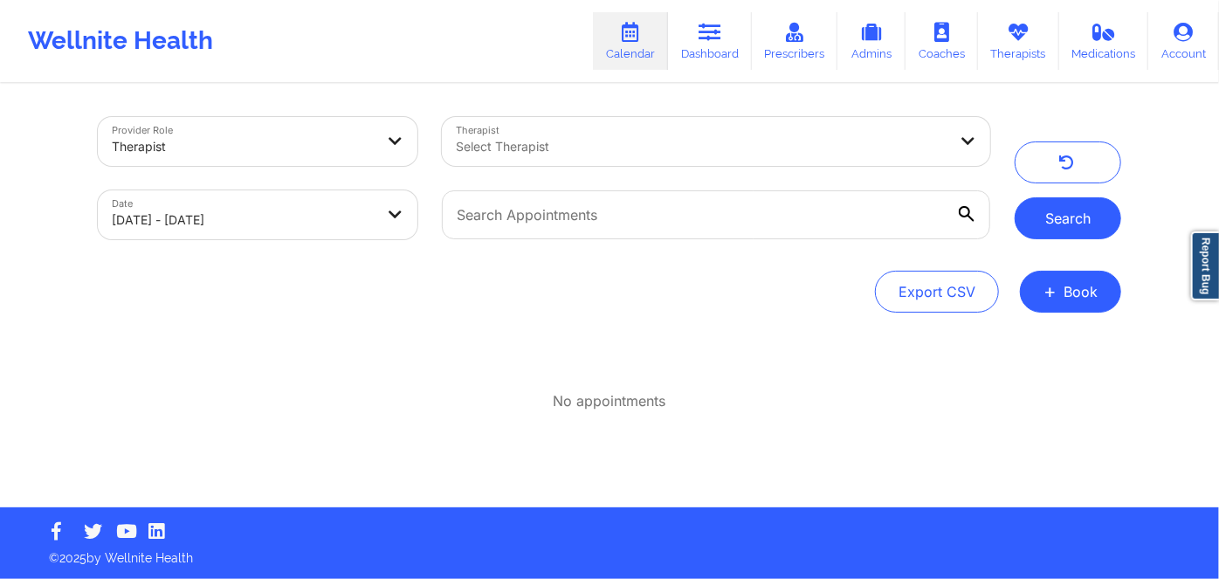
click at [1087, 212] on button "Search" at bounding box center [1068, 218] width 107 height 42
click at [595, 149] on div at bounding box center [702, 146] width 492 height 21
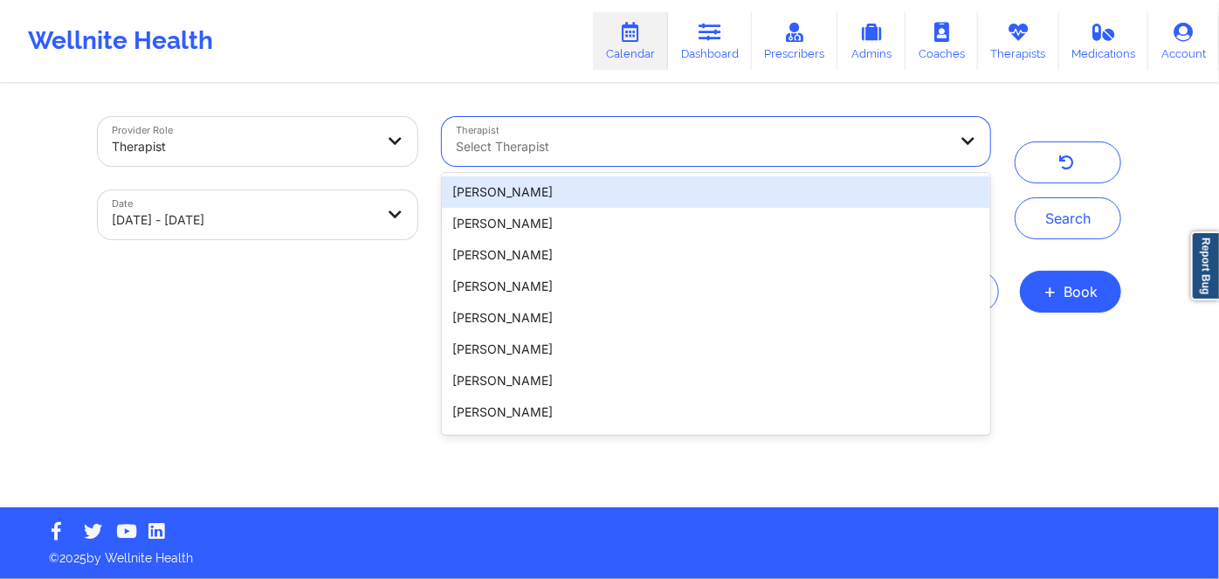
click at [554, 148] on div at bounding box center [702, 146] width 492 height 21
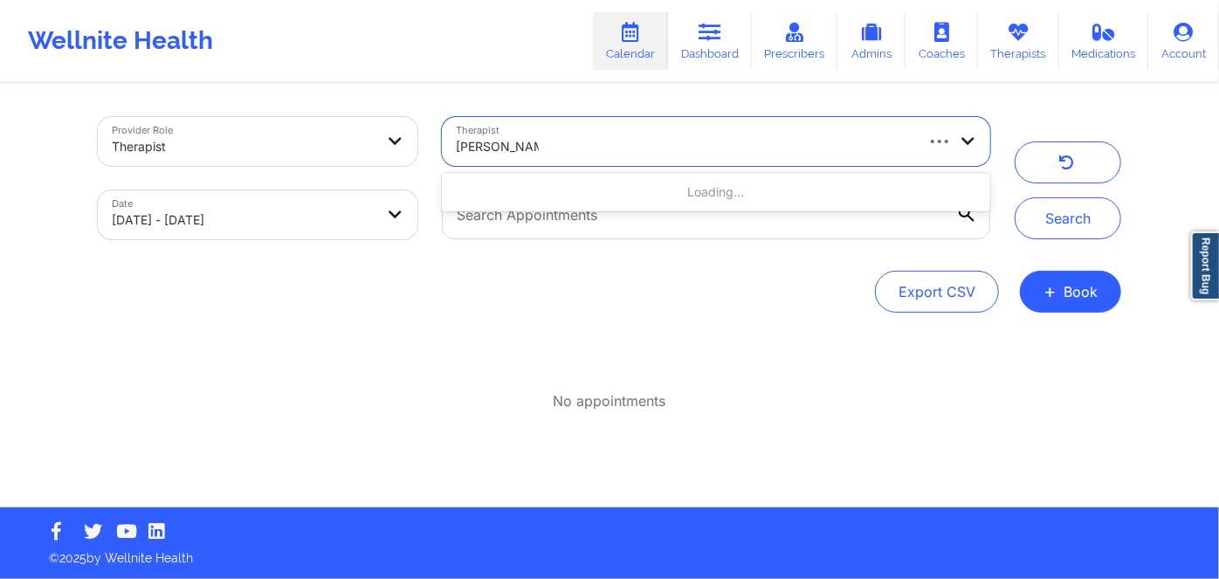
type input "[PERSON_NAME]"
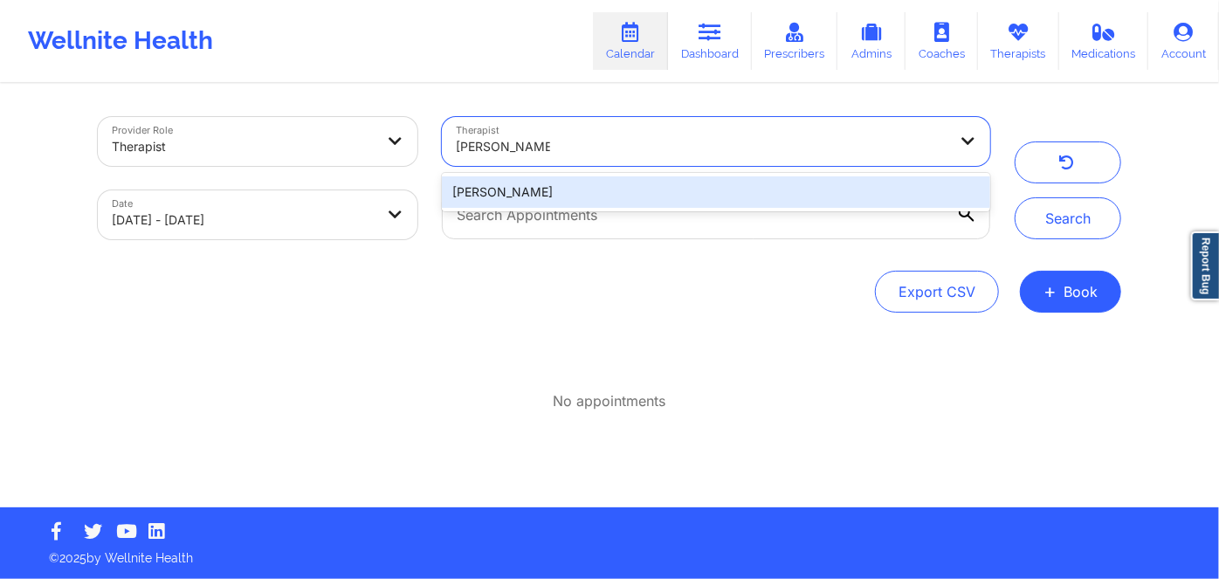
click at [552, 192] on div "[PERSON_NAME]" at bounding box center [716, 191] width 548 height 31
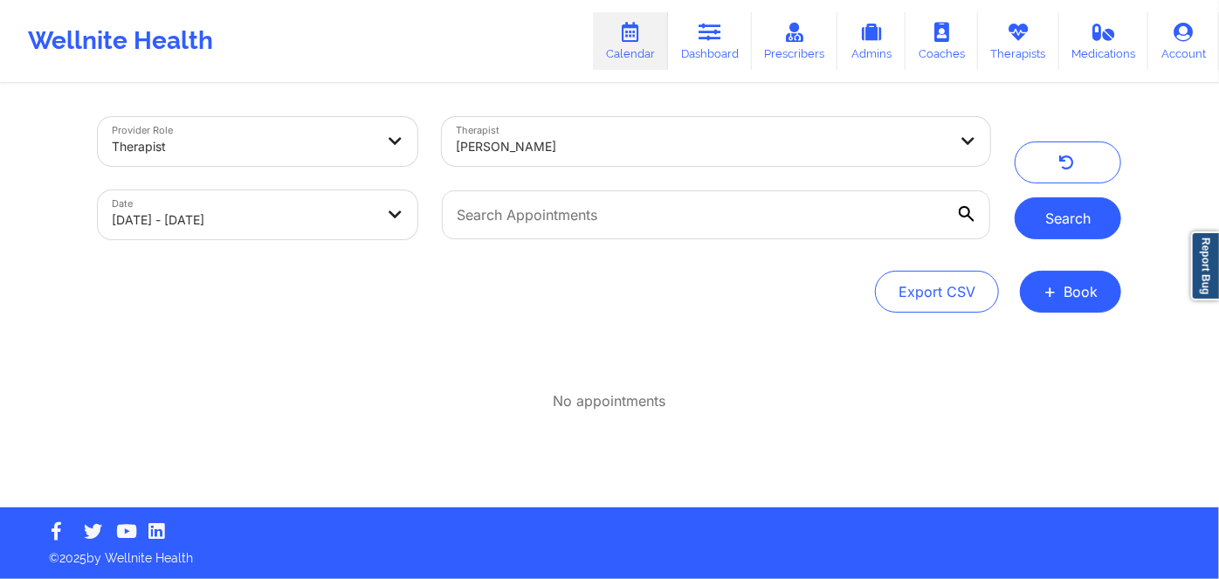
drag, startPoint x: 1056, startPoint y: 213, endPoint x: 1024, endPoint y: 224, distance: 34.0
click at [1059, 213] on button "Search" at bounding box center [1068, 218] width 107 height 42
select select "2025-8"
select select "2025-9"
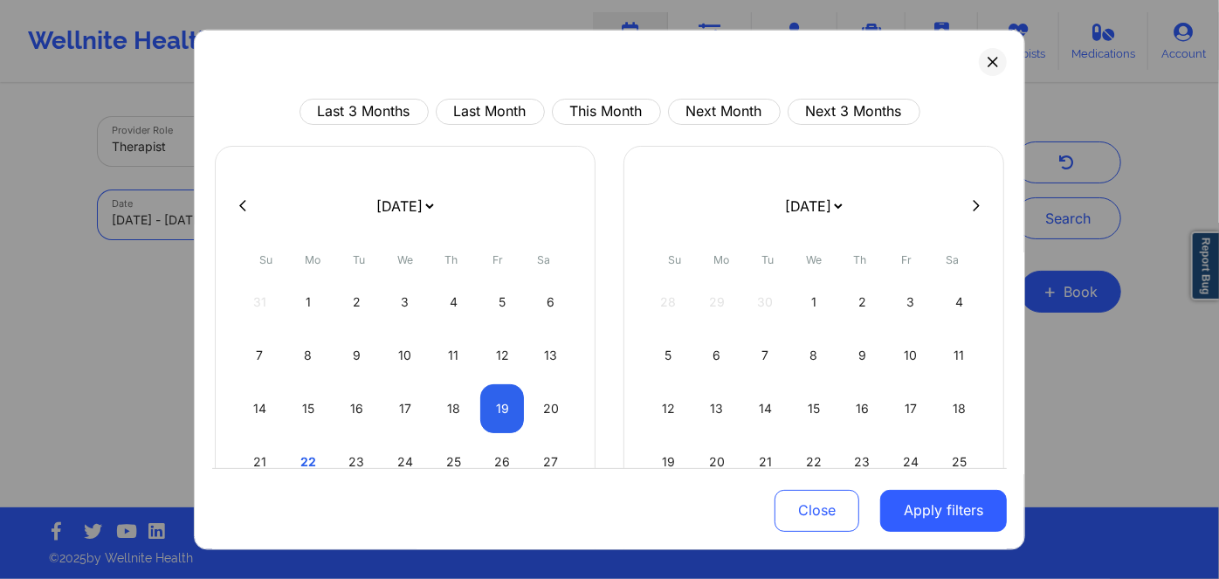
click at [383, 217] on body "Wellnite Health Calendar Dashboard Prescribers Admins Coaches Therapists Medica…" at bounding box center [609, 289] width 1219 height 579
click at [791, 514] on button "Close" at bounding box center [816, 511] width 85 height 42
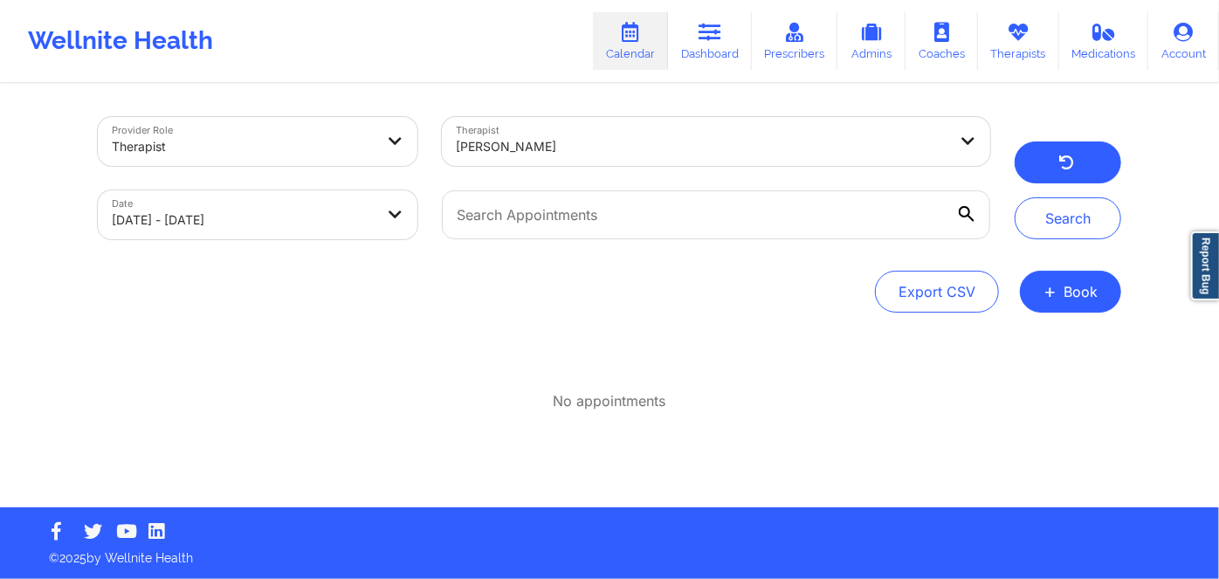
click at [1063, 158] on icon "button" at bounding box center [1066, 165] width 17 height 14
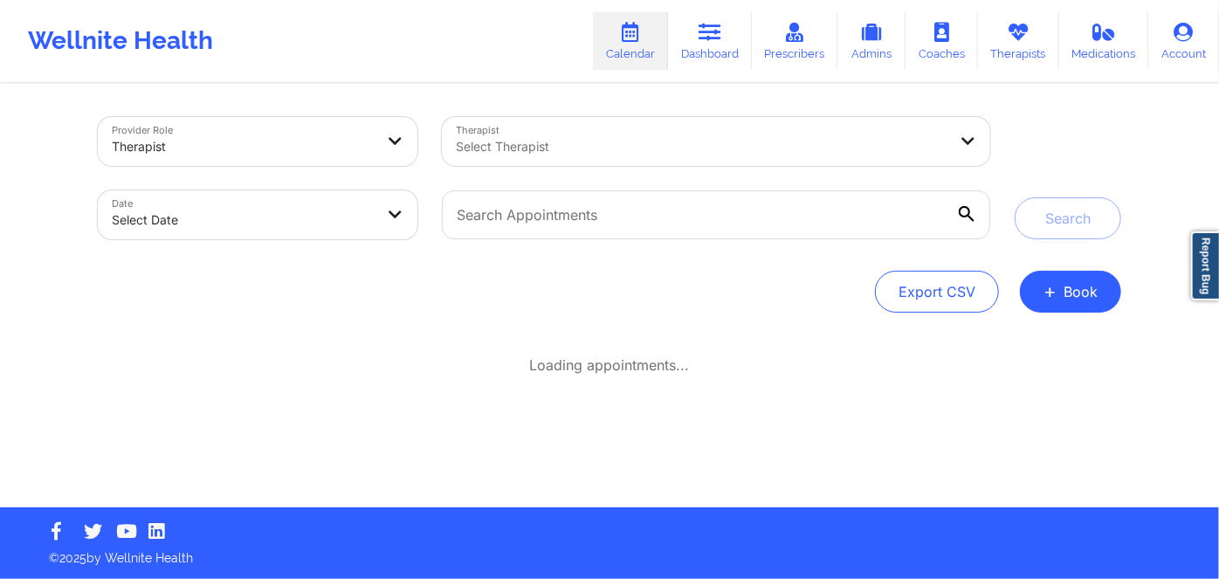
click at [594, 143] on div at bounding box center [702, 146] width 492 height 21
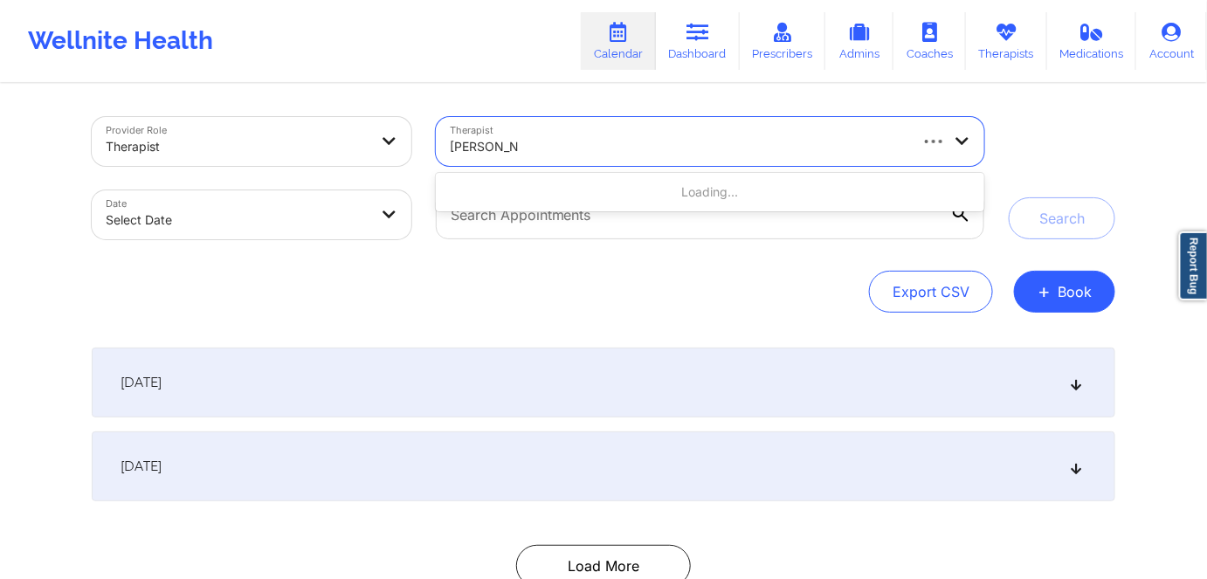
type input "[PERSON_NAME]"
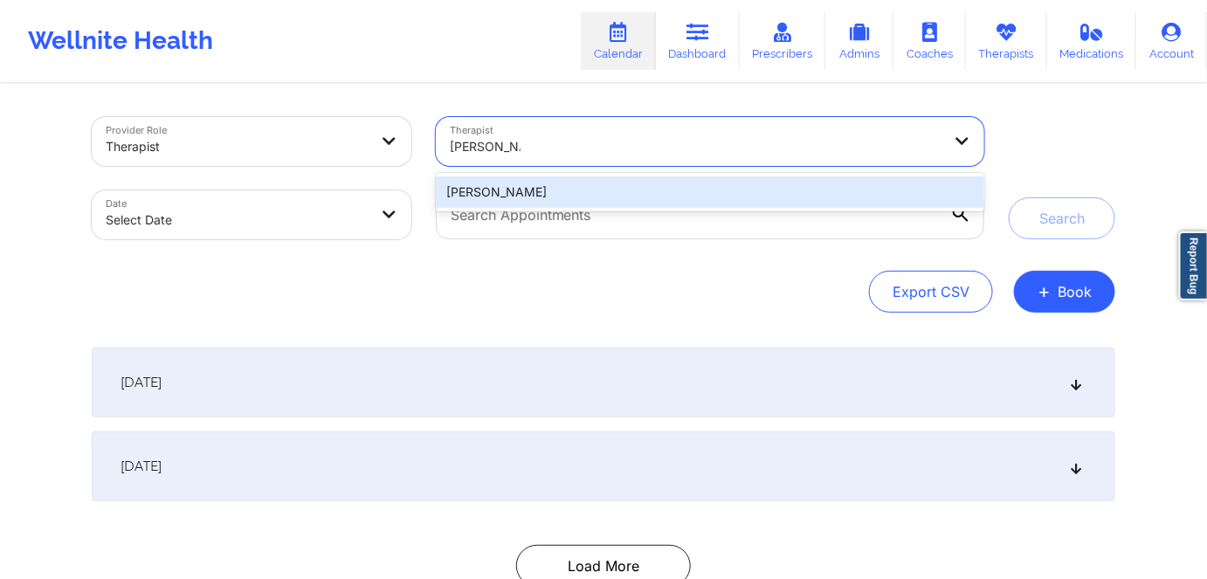
click at [522, 192] on div "[PERSON_NAME]" at bounding box center [710, 191] width 548 height 31
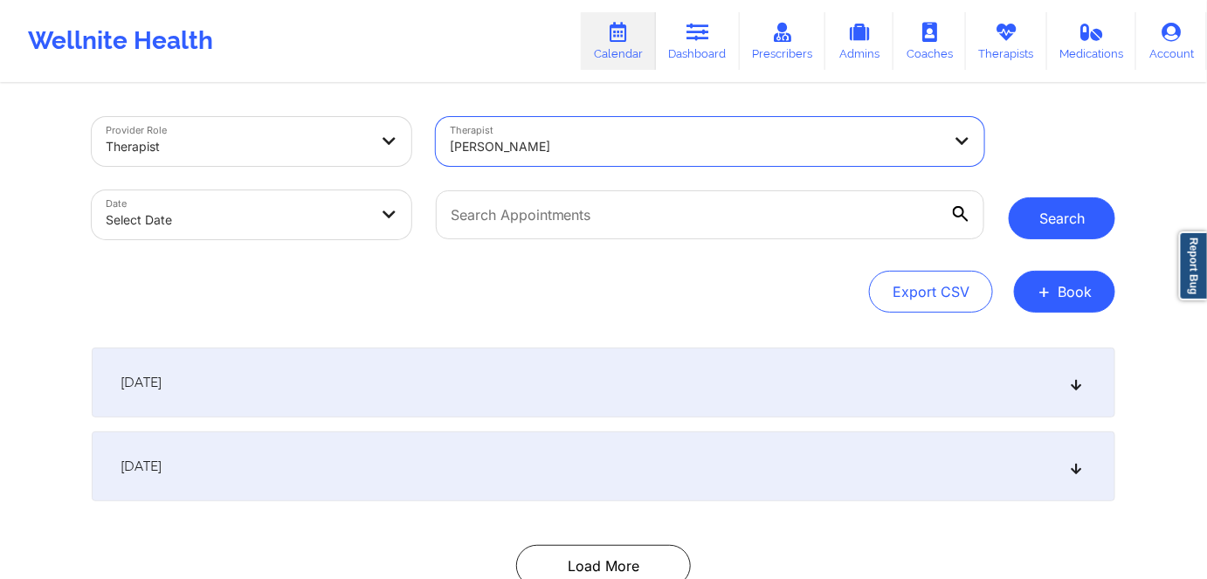
click at [1056, 219] on button "Search" at bounding box center [1061, 218] width 107 height 42
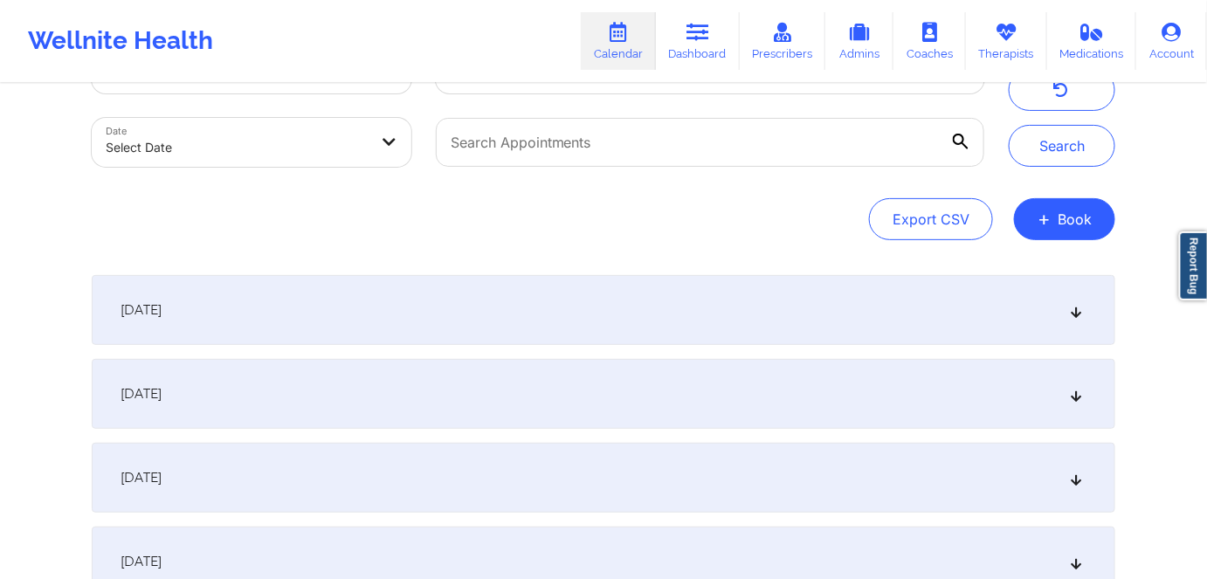
scroll to position [158, 0]
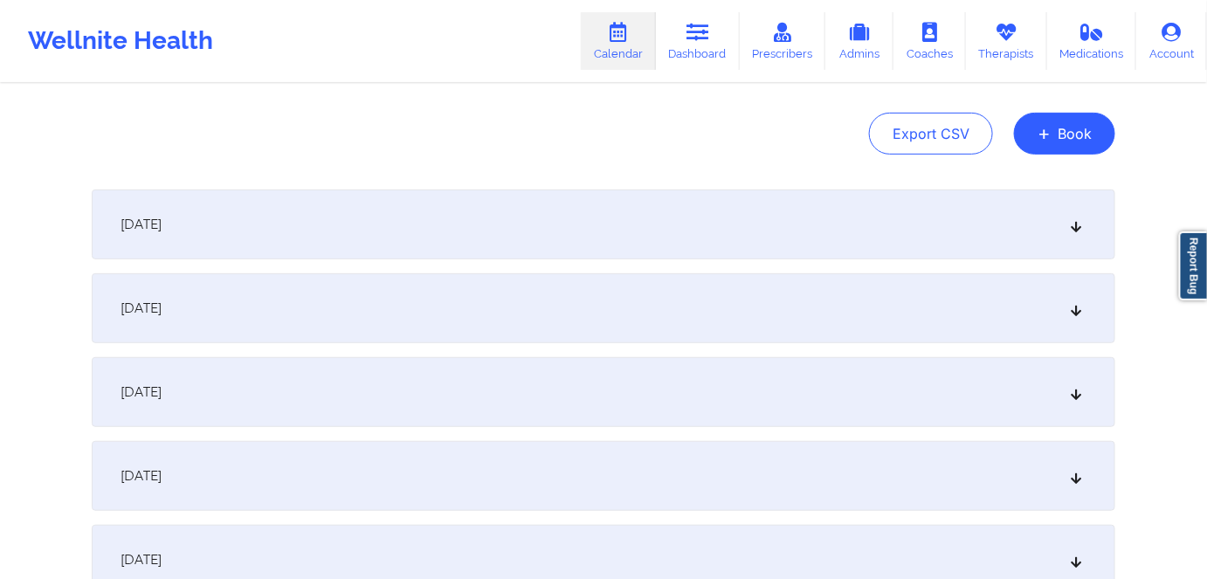
click at [1072, 225] on icon at bounding box center [1076, 224] width 15 height 12
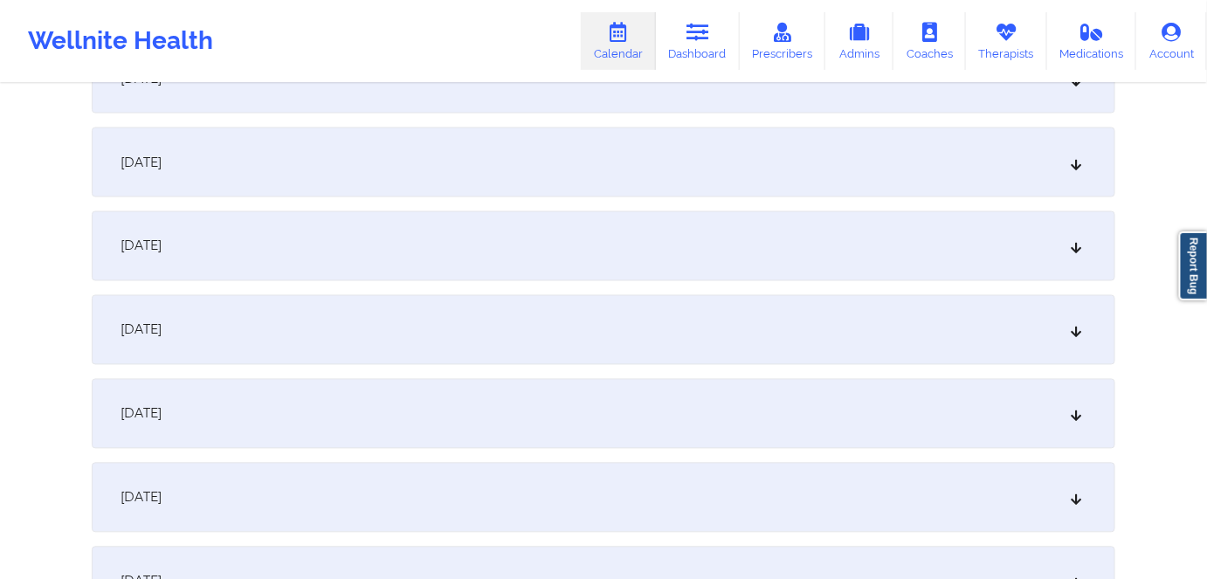
scroll to position [794, 0]
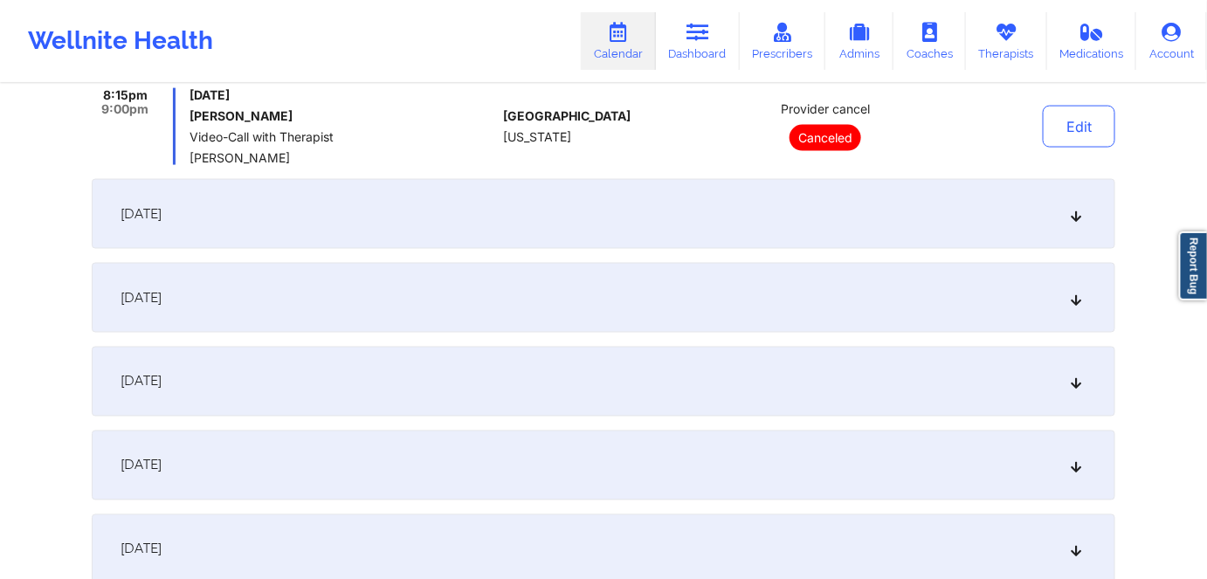
click at [1070, 217] on icon at bounding box center [1076, 214] width 15 height 12
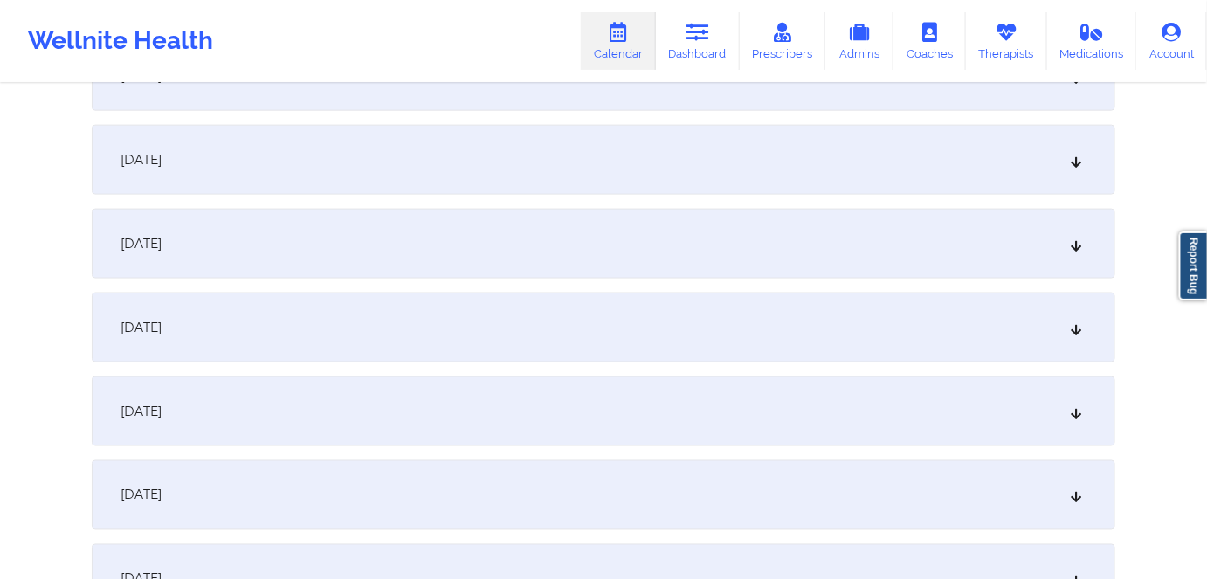
scroll to position [555, 0]
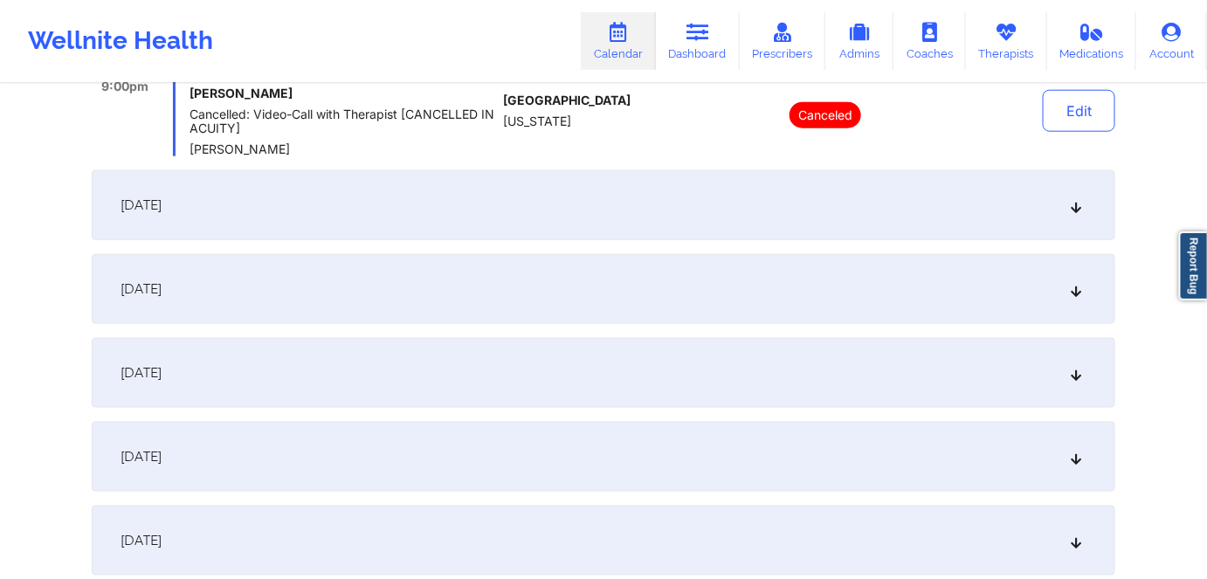
click at [1079, 216] on div "[DATE]" at bounding box center [603, 205] width 1023 height 70
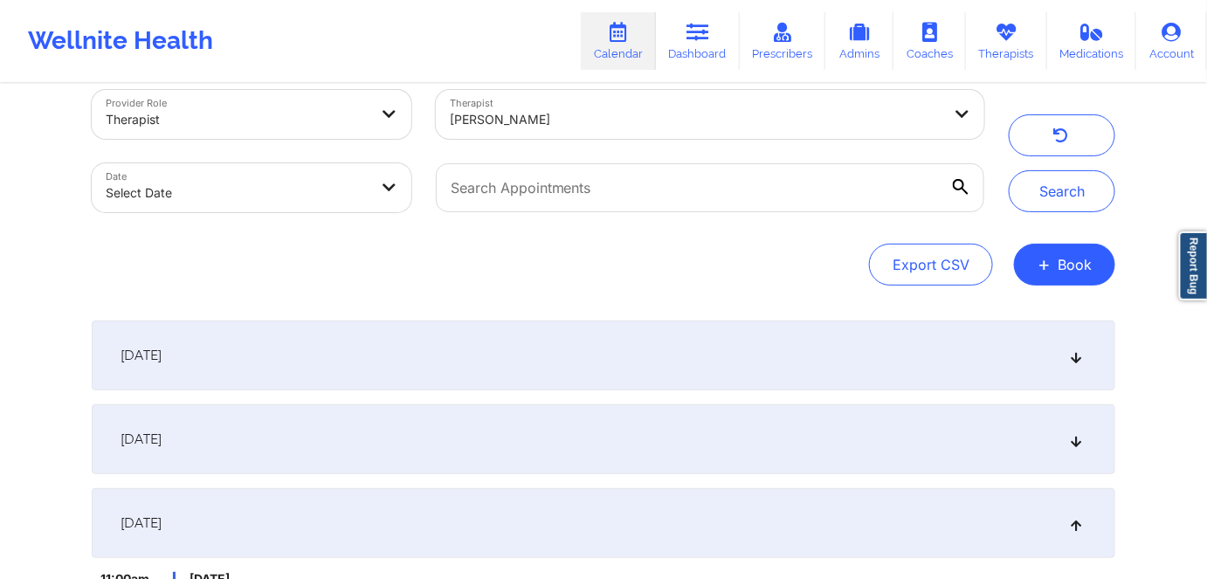
scroll to position [0, 0]
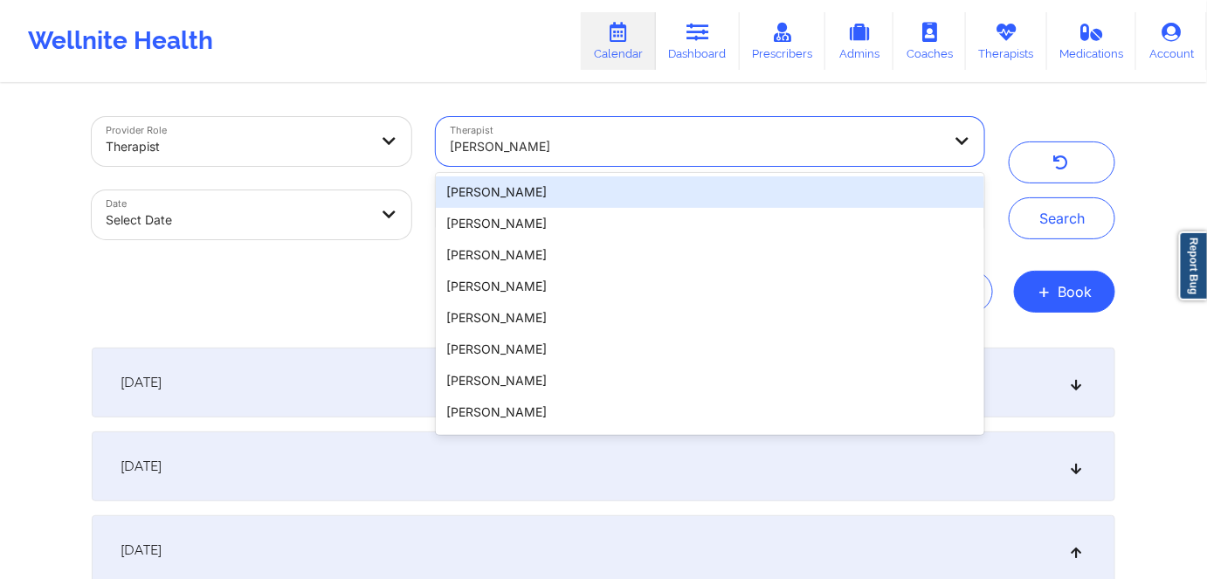
click at [531, 150] on div at bounding box center [696, 146] width 492 height 21
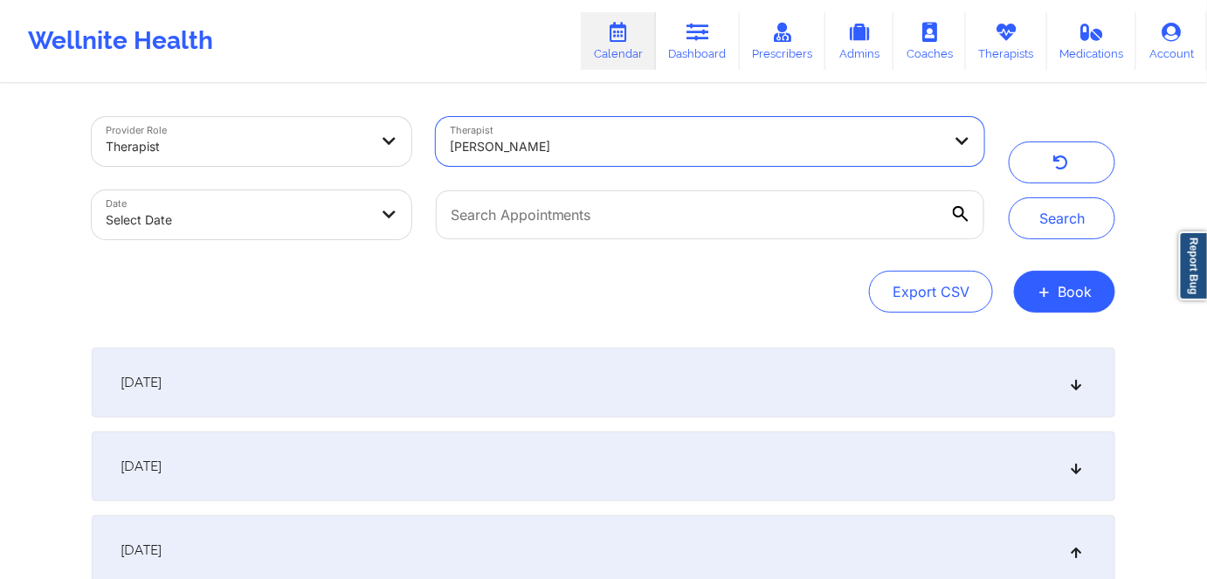
drag, startPoint x: 560, startPoint y: 152, endPoint x: 428, endPoint y: 151, distance: 131.8
click at [428, 151] on div "Therapist [PERSON_NAME]" at bounding box center [709, 141] width 573 height 73
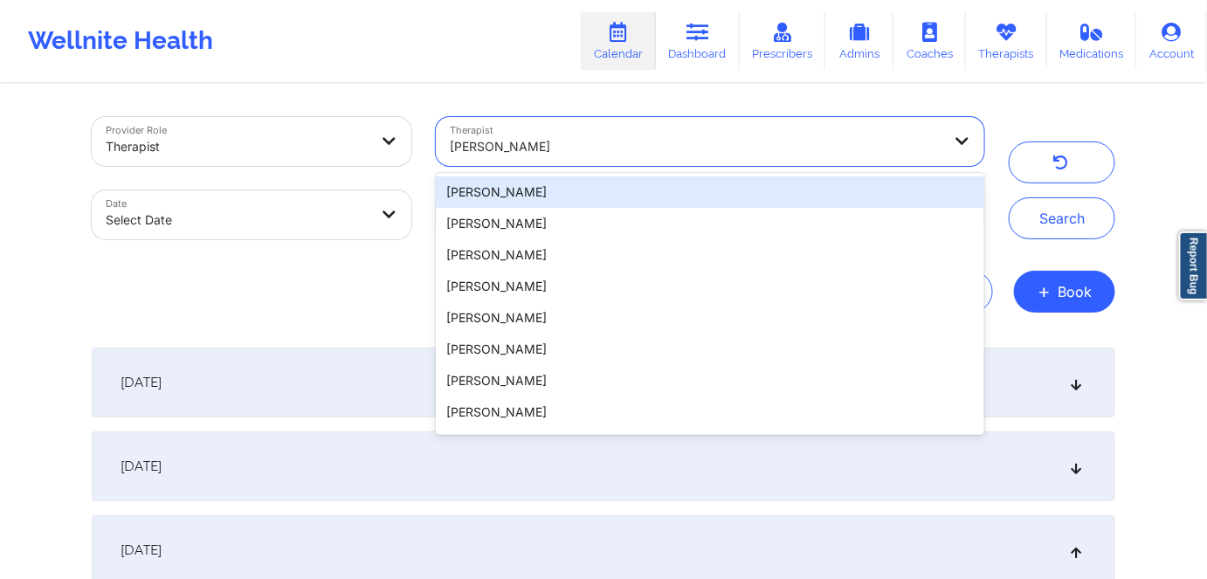
click at [621, 151] on div at bounding box center [696, 146] width 492 height 21
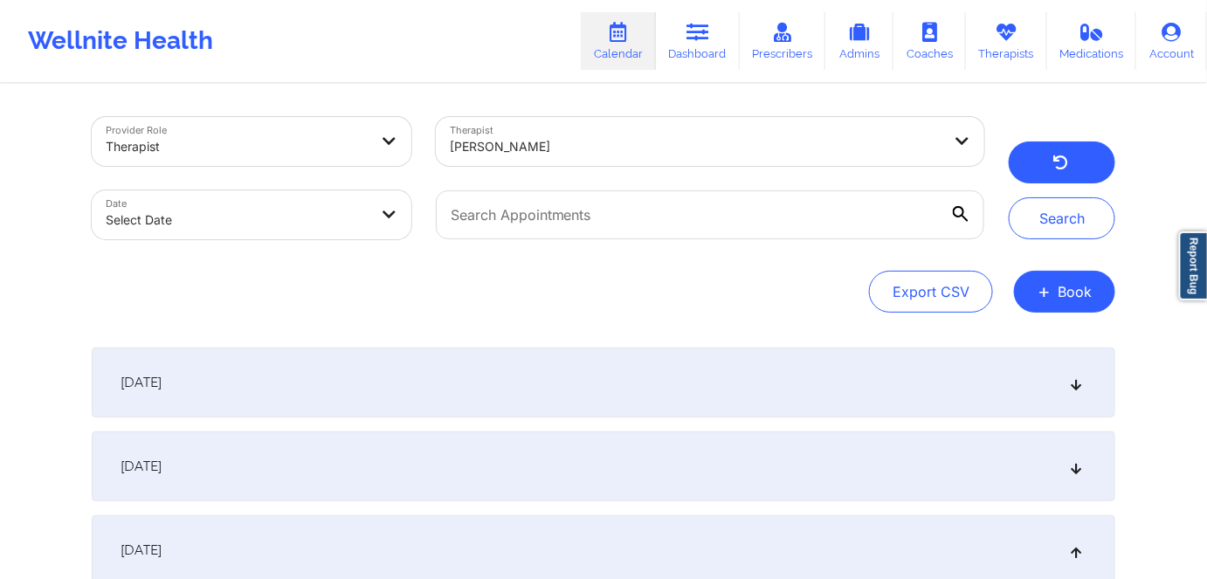
click at [1039, 156] on button "button" at bounding box center [1061, 162] width 107 height 42
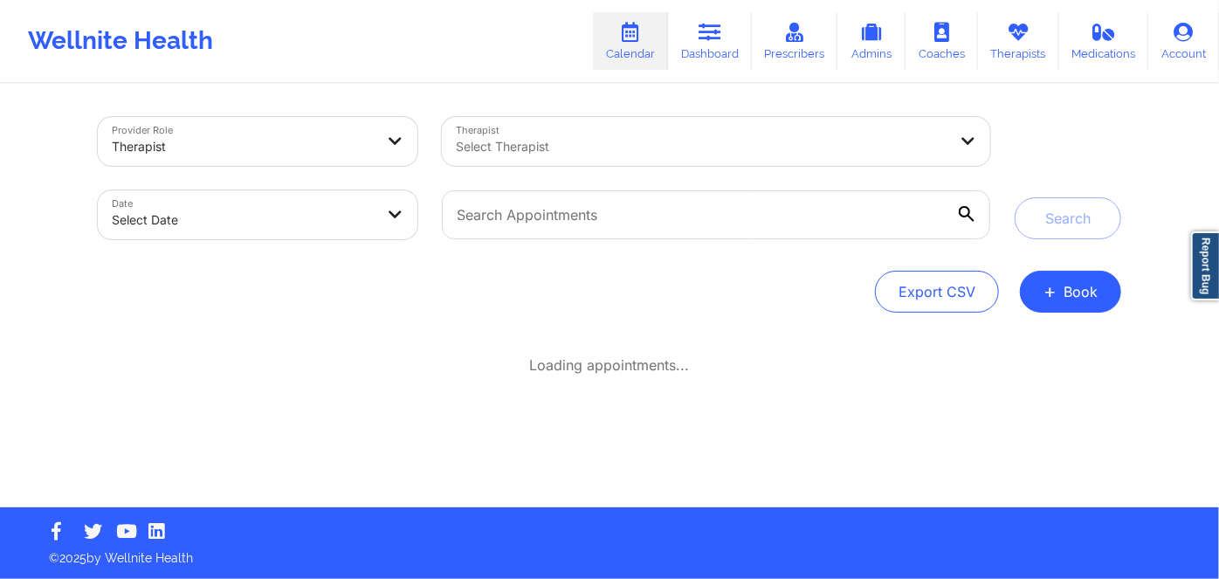
click at [545, 147] on div at bounding box center [702, 146] width 492 height 21
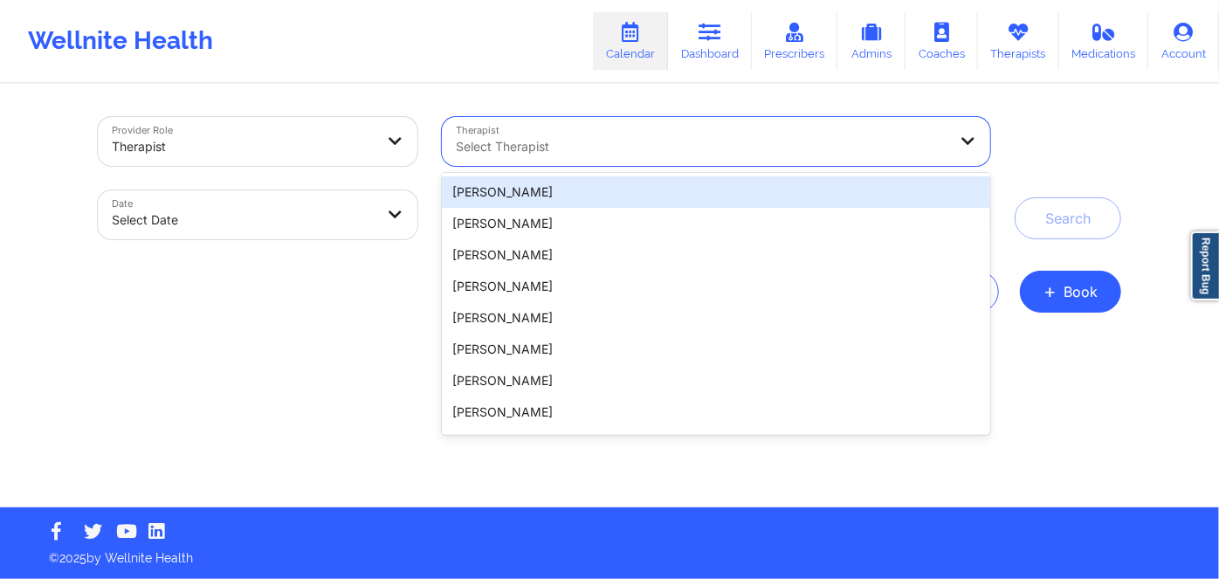
paste input "[PERSON_NAME]"
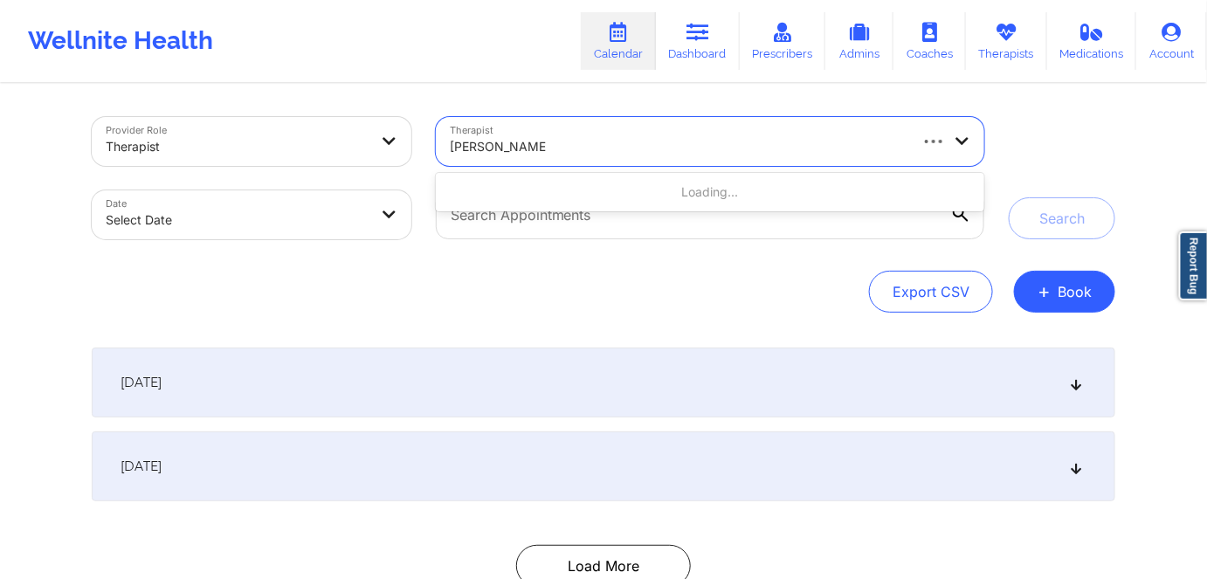
type input "[PERSON_NAME]"
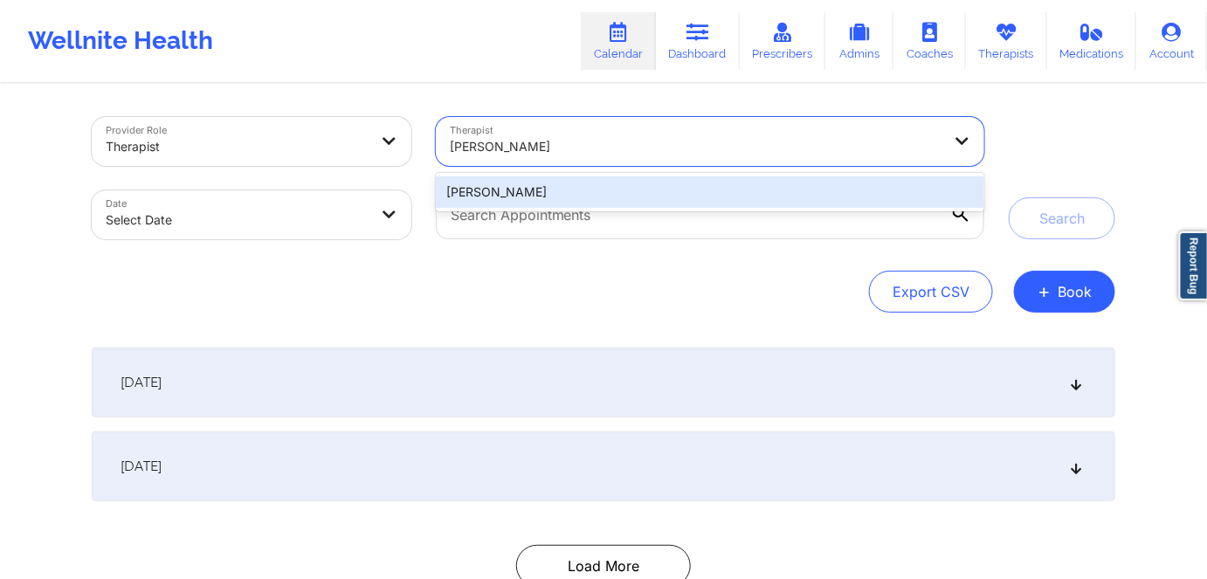
click at [501, 187] on div "[PERSON_NAME]" at bounding box center [710, 191] width 548 height 31
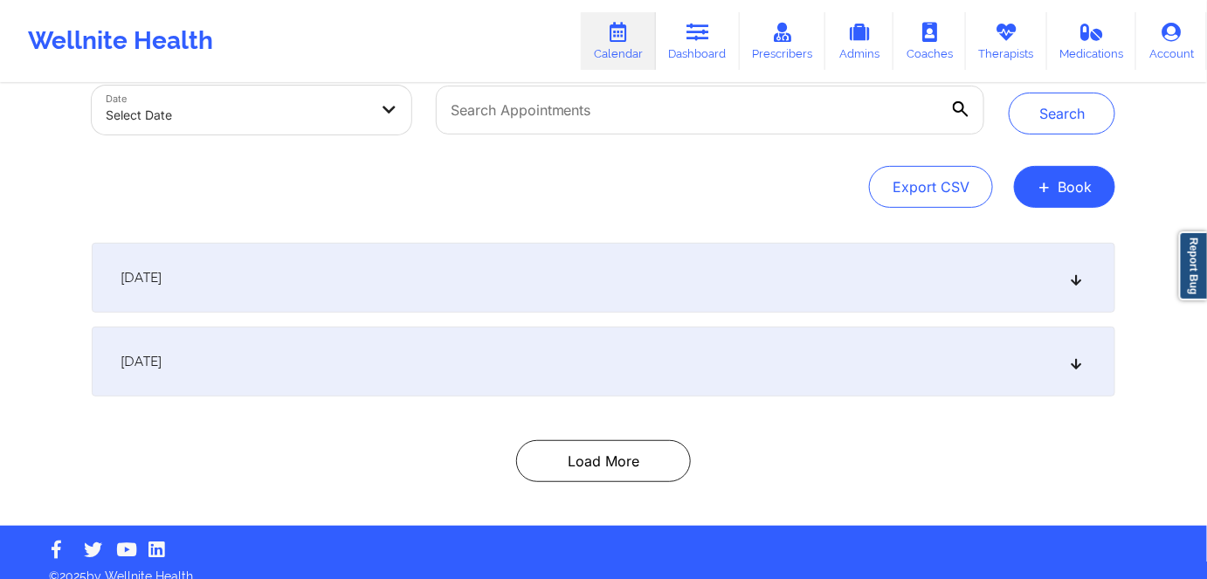
scroll to position [122, 0]
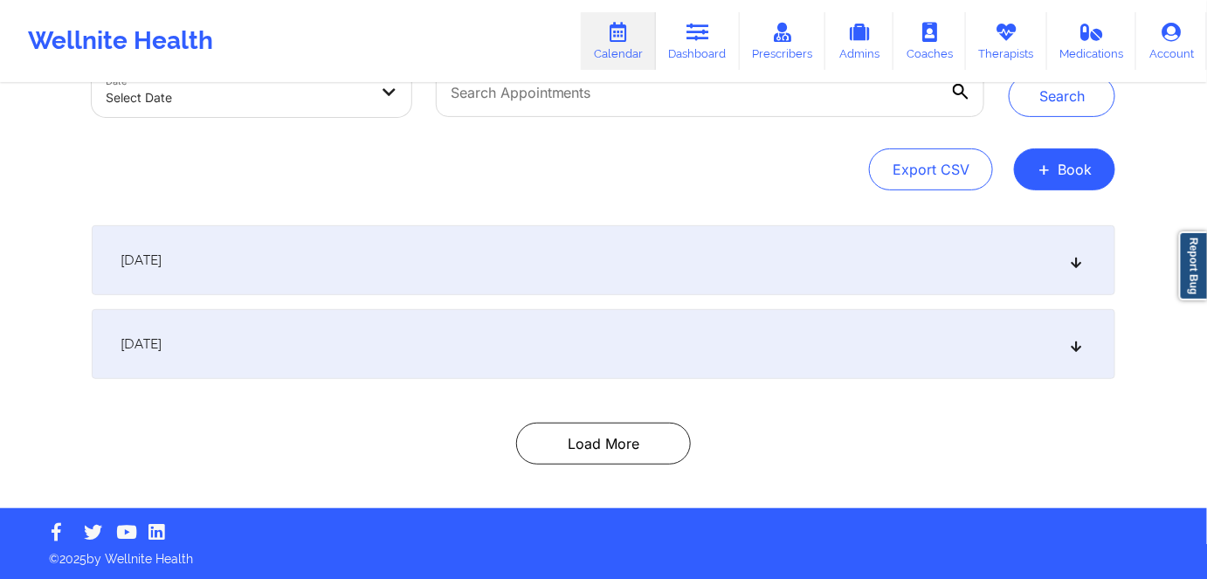
click at [472, 265] on div "[DATE]" at bounding box center [603, 260] width 1023 height 70
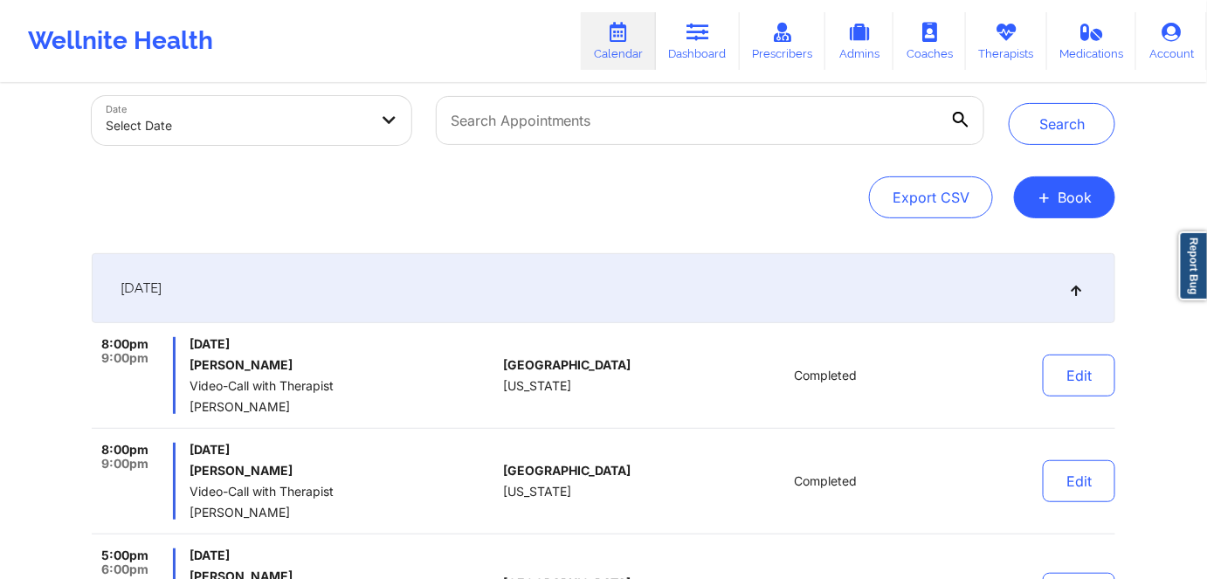
scroll to position [0, 0]
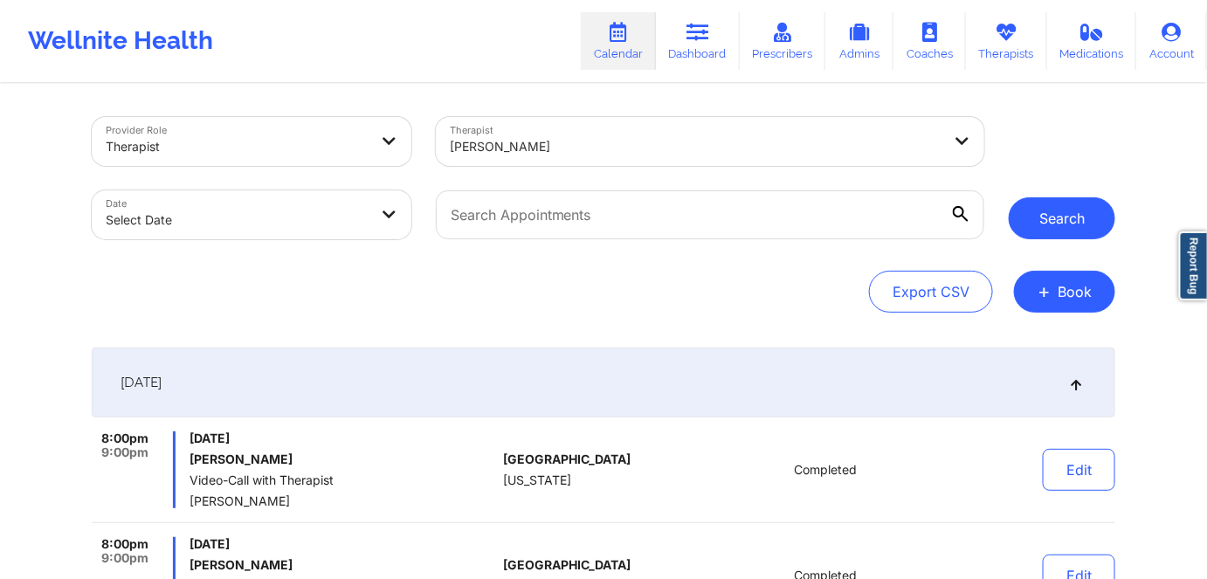
click at [1050, 229] on button "Search" at bounding box center [1061, 218] width 107 height 42
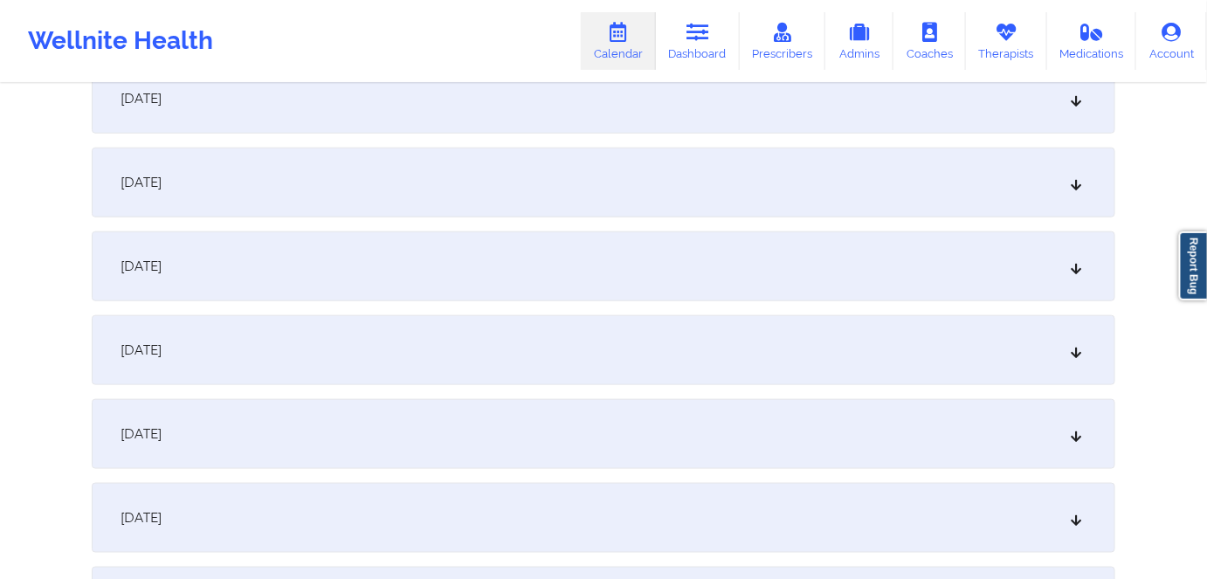
scroll to position [456, 0]
click at [308, 105] on div "[DATE]" at bounding box center [603, 101] width 1023 height 70
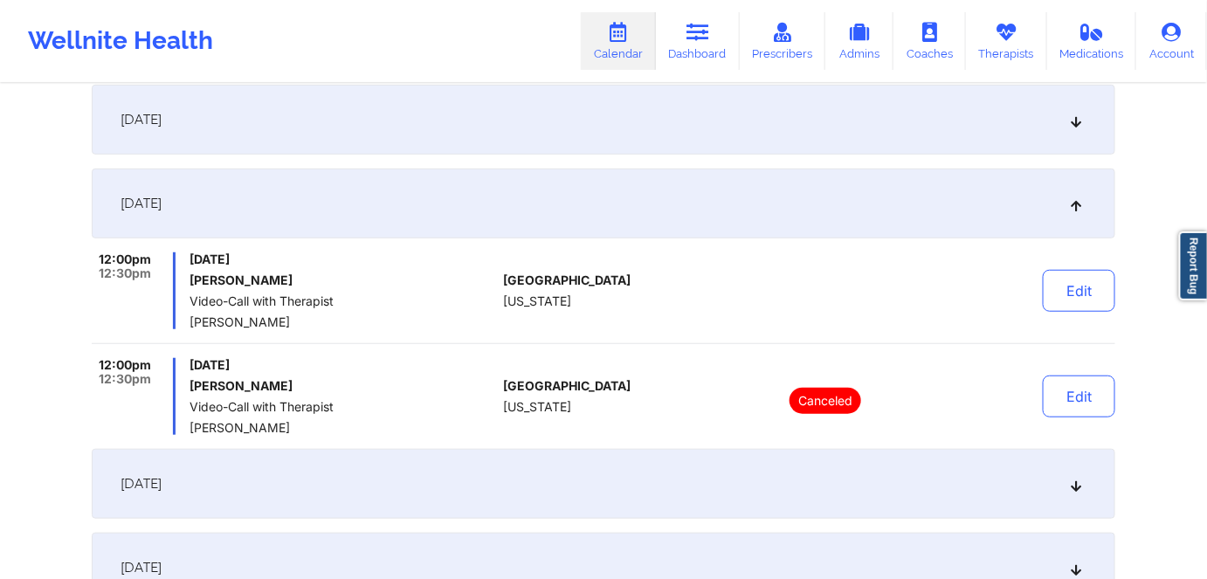
scroll to position [297, 0]
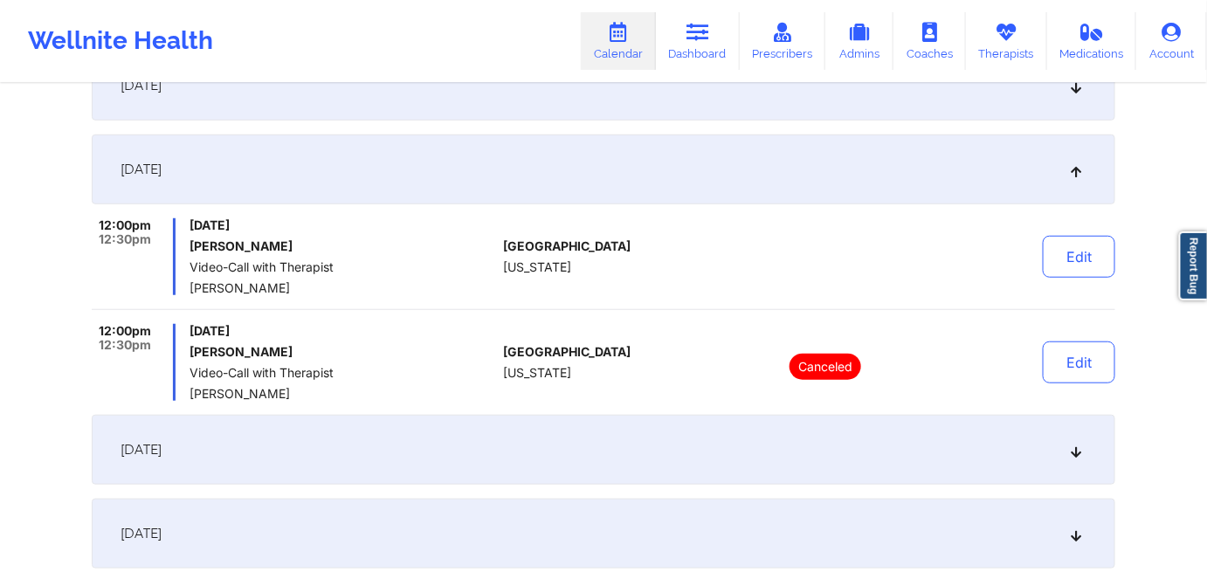
click at [343, 470] on div "[DATE]" at bounding box center [603, 450] width 1023 height 70
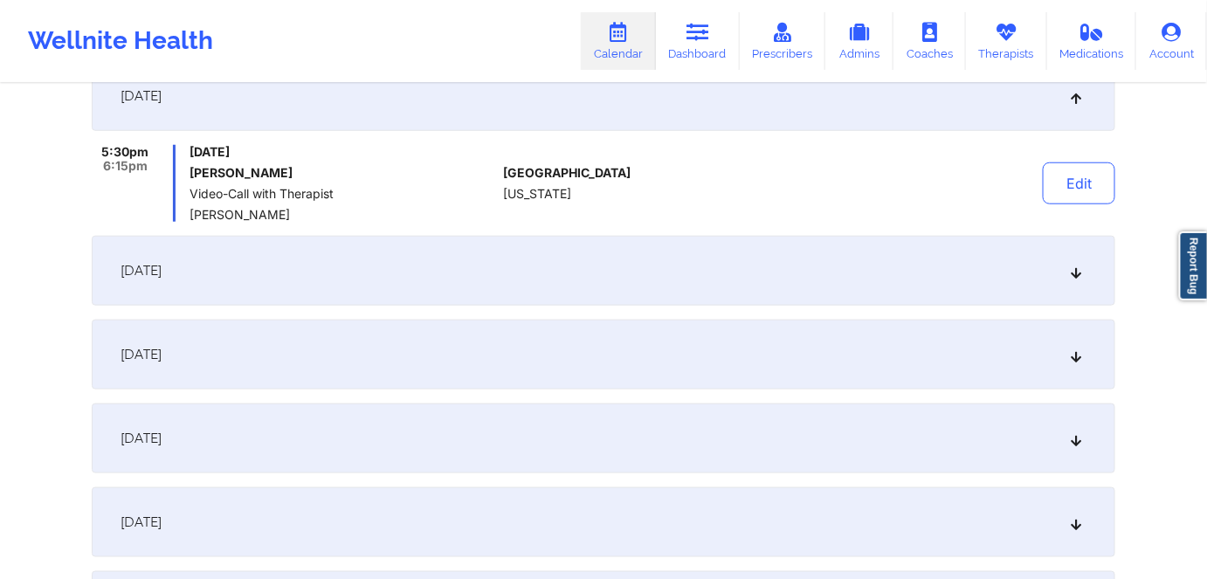
scroll to position [456, 0]
click at [290, 294] on div "[DATE]" at bounding box center [603, 269] width 1023 height 70
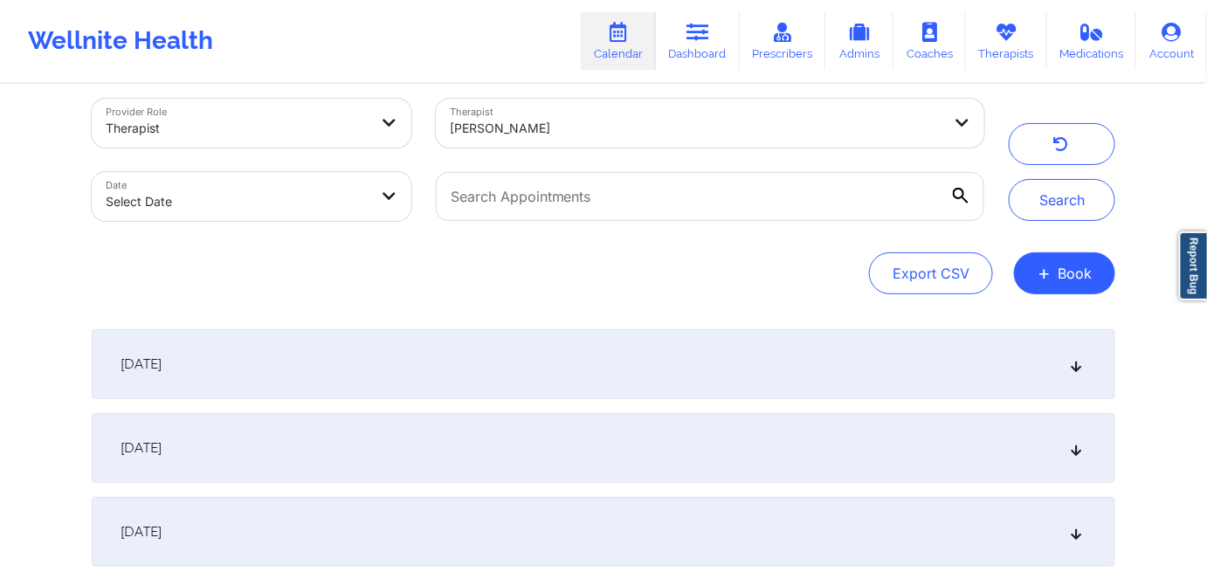
scroll to position [0, 0]
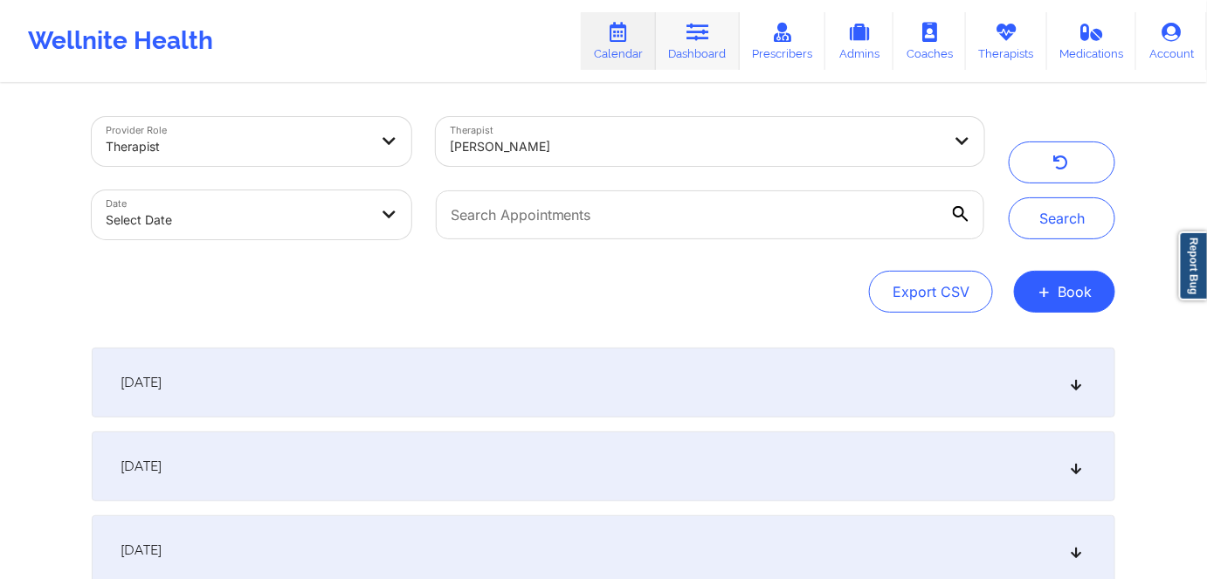
click at [699, 49] on link "Dashboard" at bounding box center [698, 41] width 84 height 58
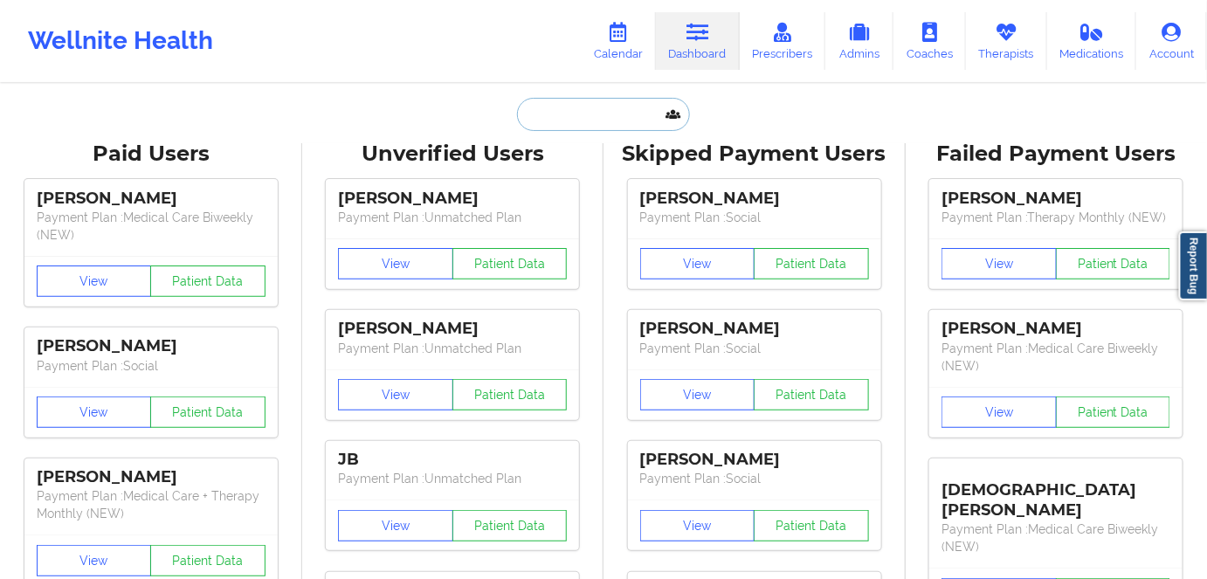
click at [576, 114] on input "text" at bounding box center [603, 114] width 173 height 33
paste input "ANGEL"
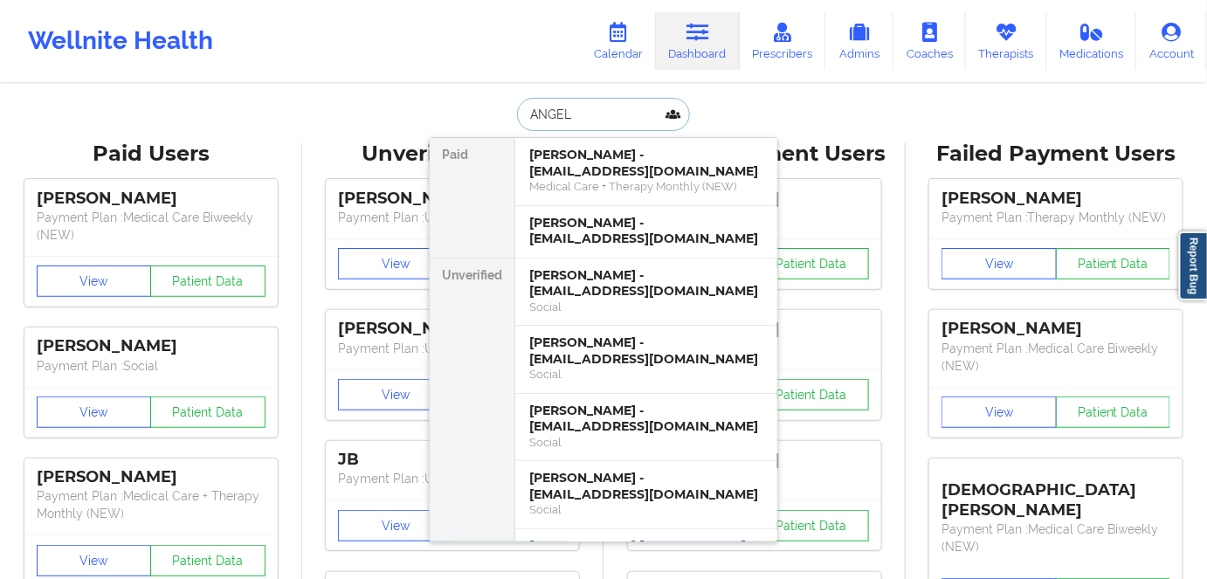
paste input "Fugaban"
type input "[PERSON_NAME]"
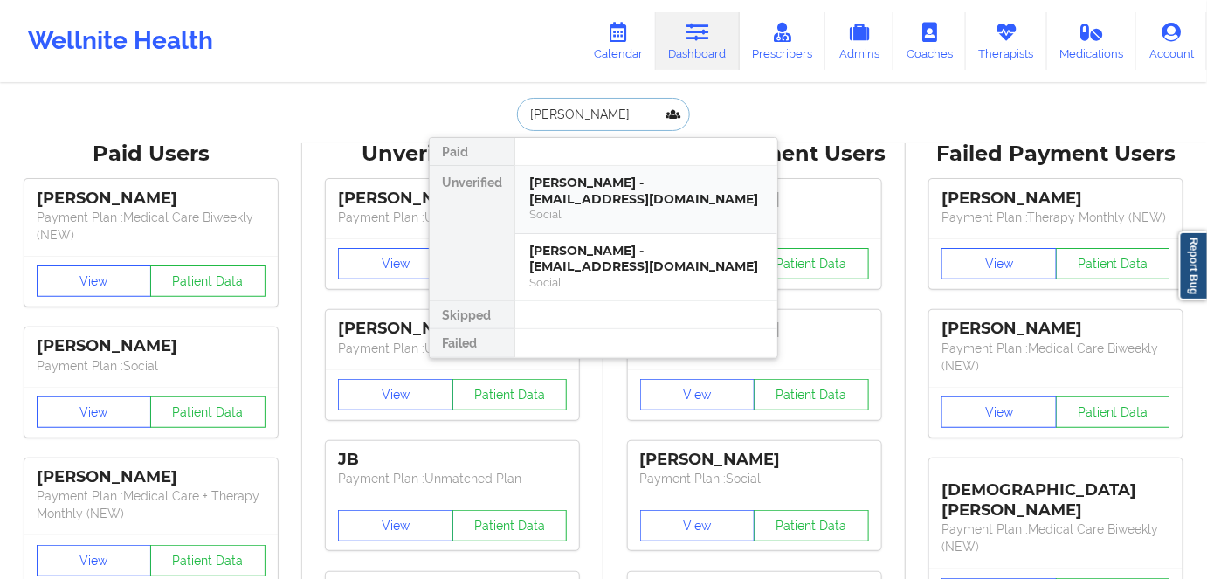
click at [570, 182] on div "[PERSON_NAME] - [EMAIL_ADDRESS][DOMAIN_NAME]" at bounding box center [646, 191] width 234 height 32
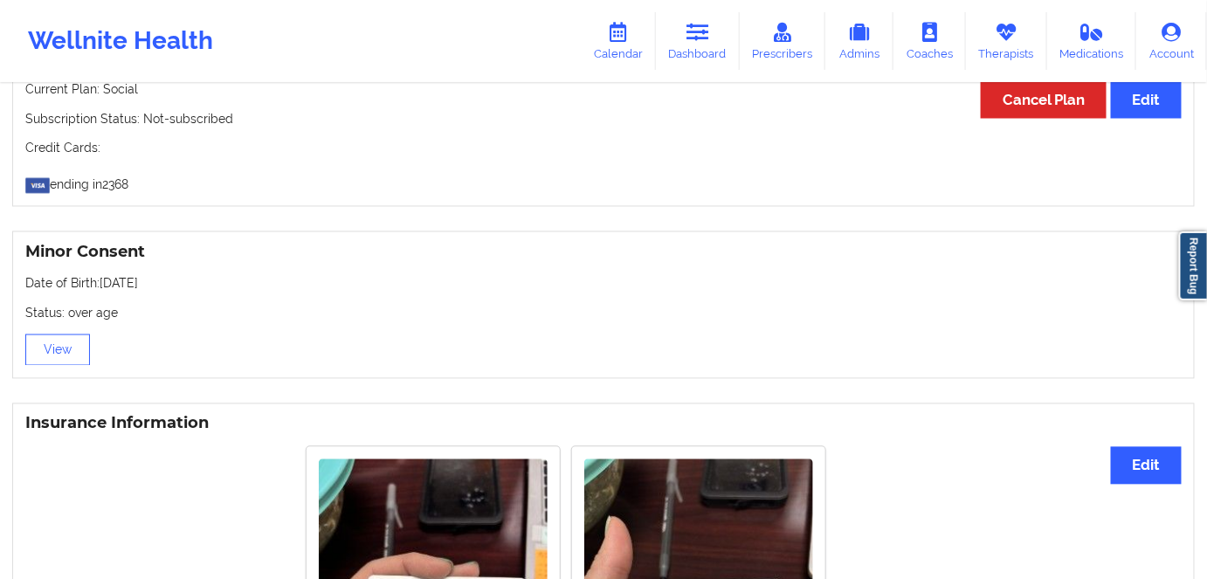
scroll to position [1300, 0]
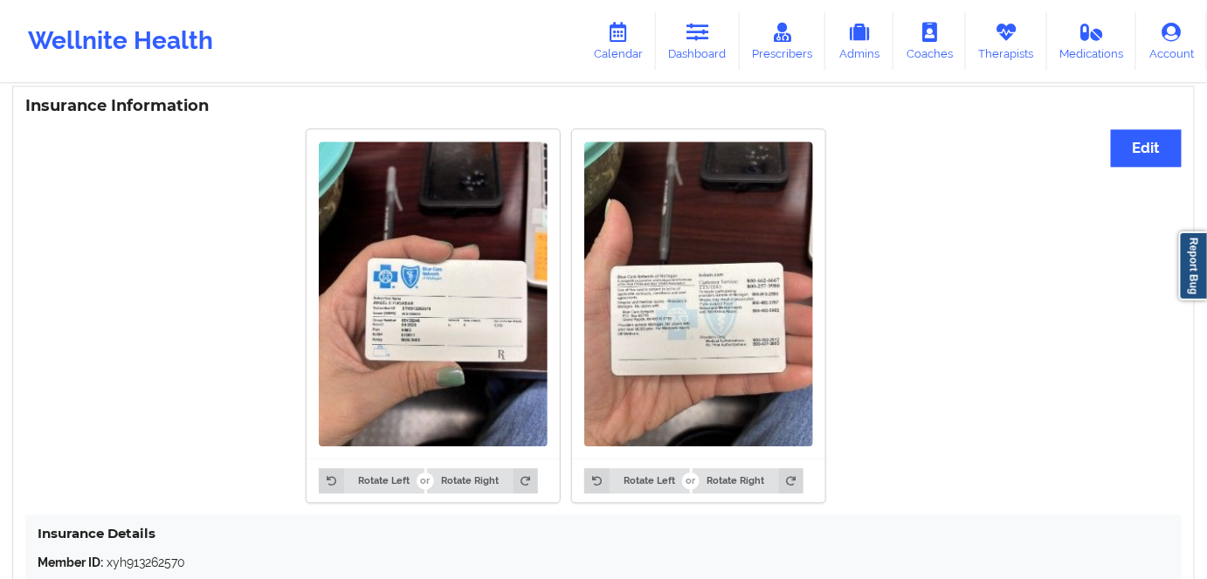
click at [437, 361] on img at bounding box center [433, 293] width 229 height 305
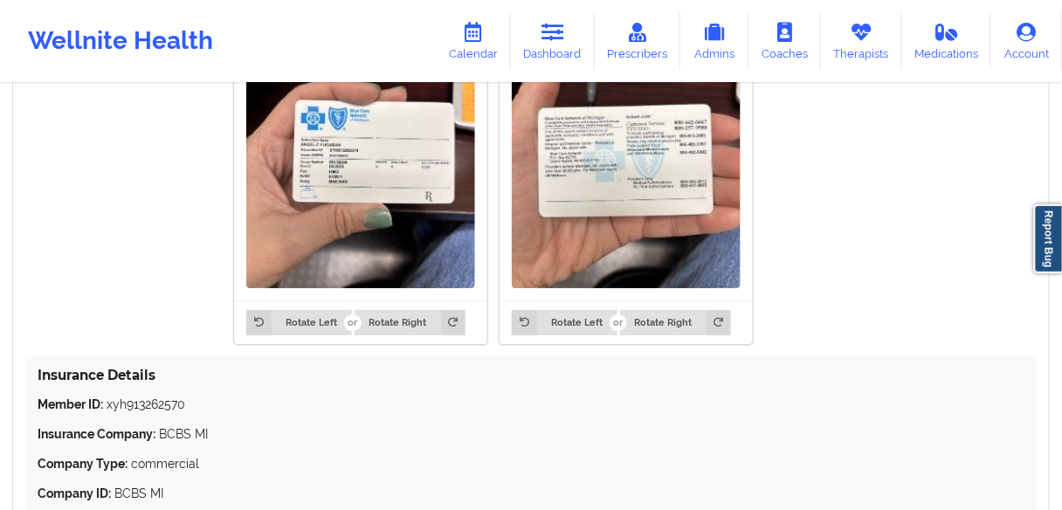
scroll to position [1463, 0]
